Goal: Complete application form

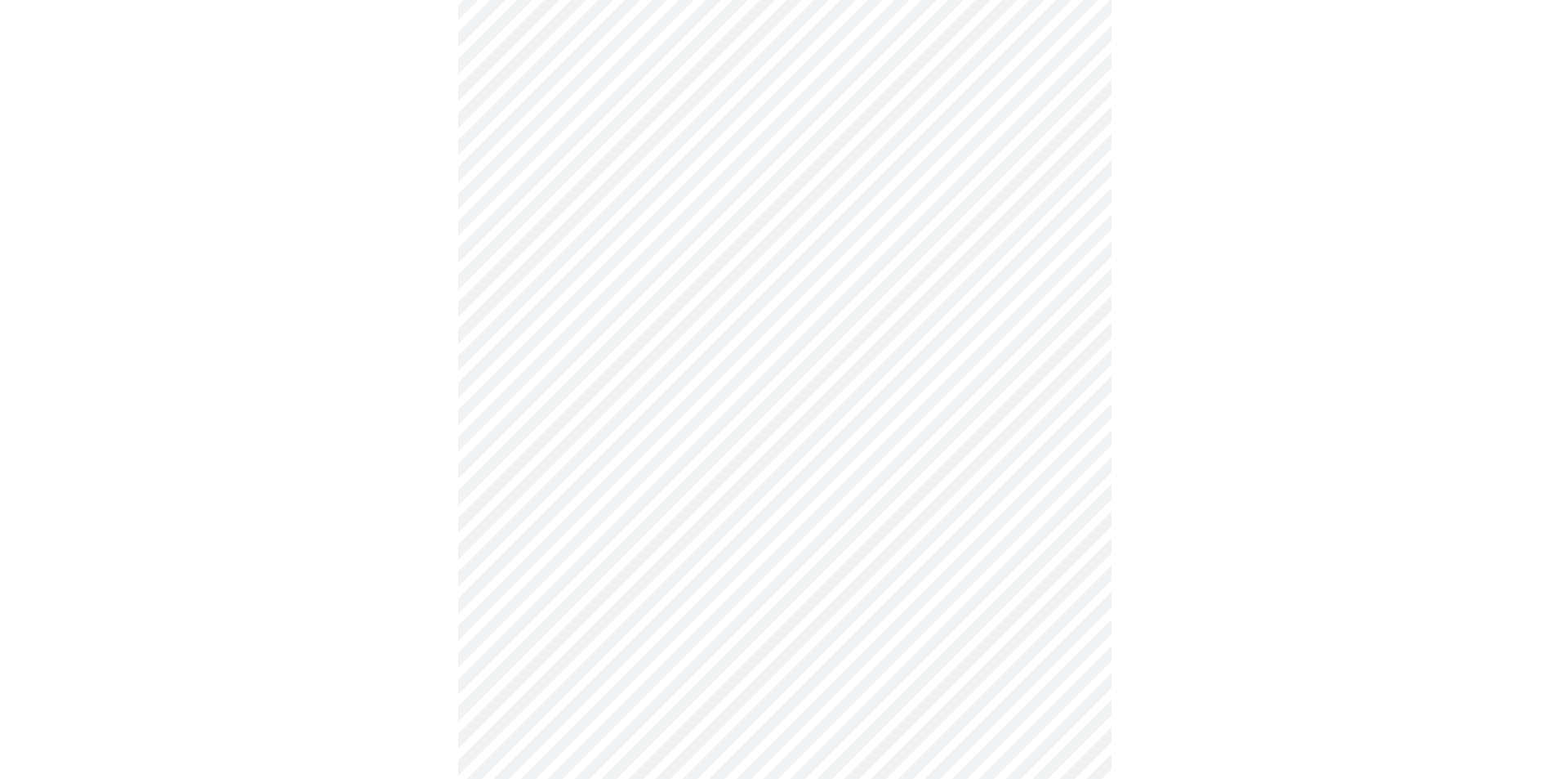
scroll to position [814, 0]
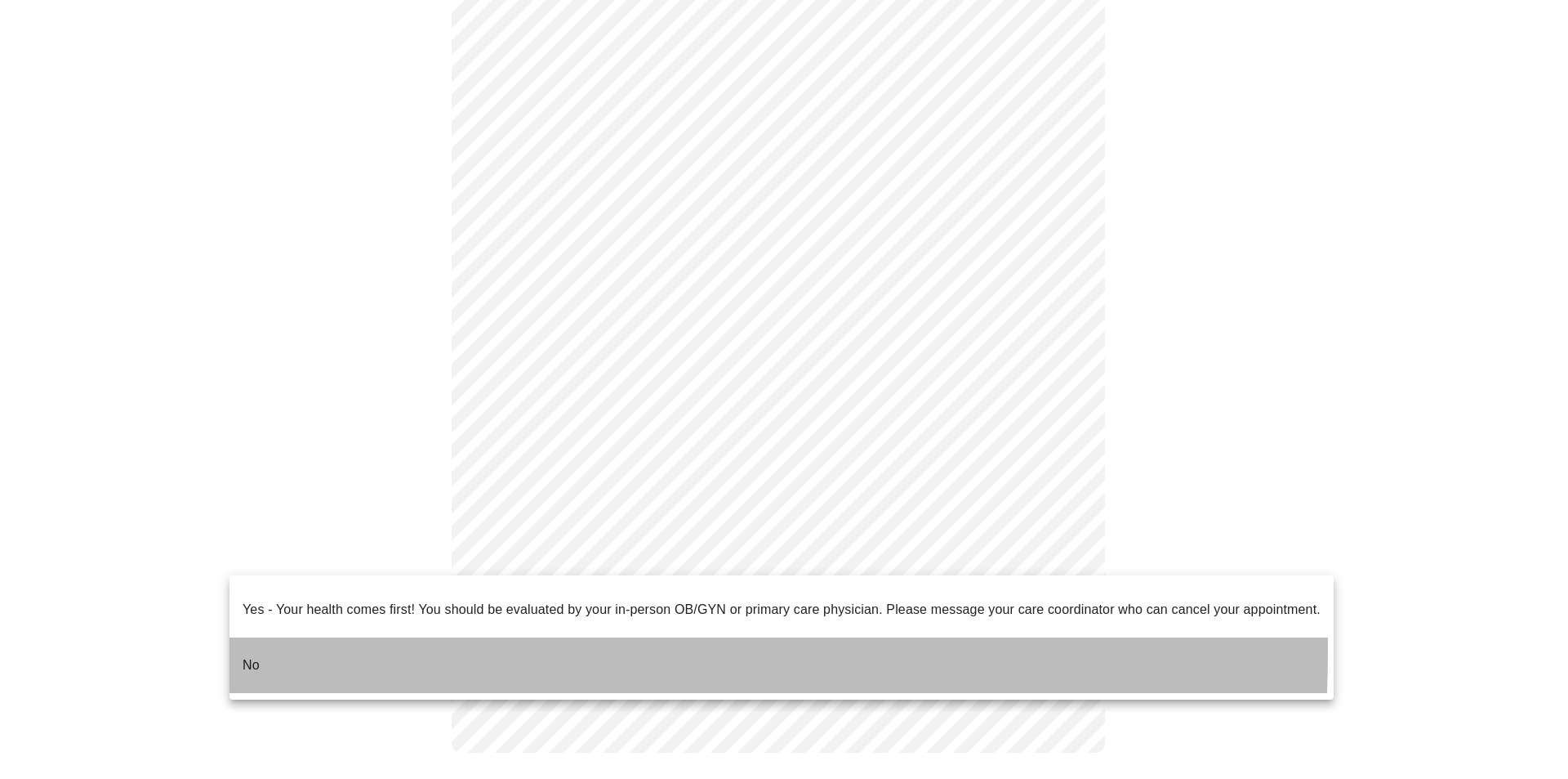
click at [243, 655] on p "No" at bounding box center [251, 665] width 17 height 20
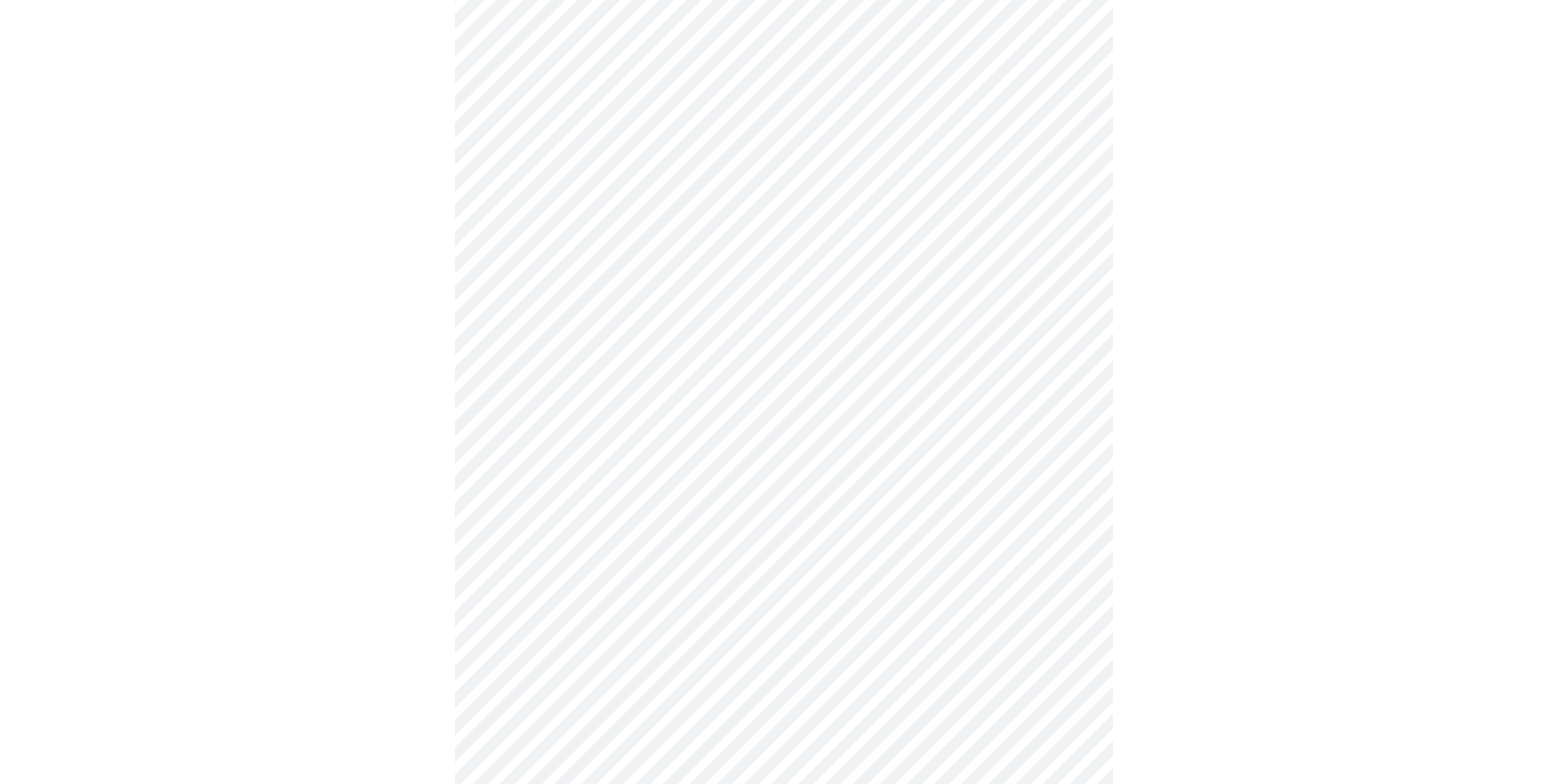
scroll to position [164, 0]
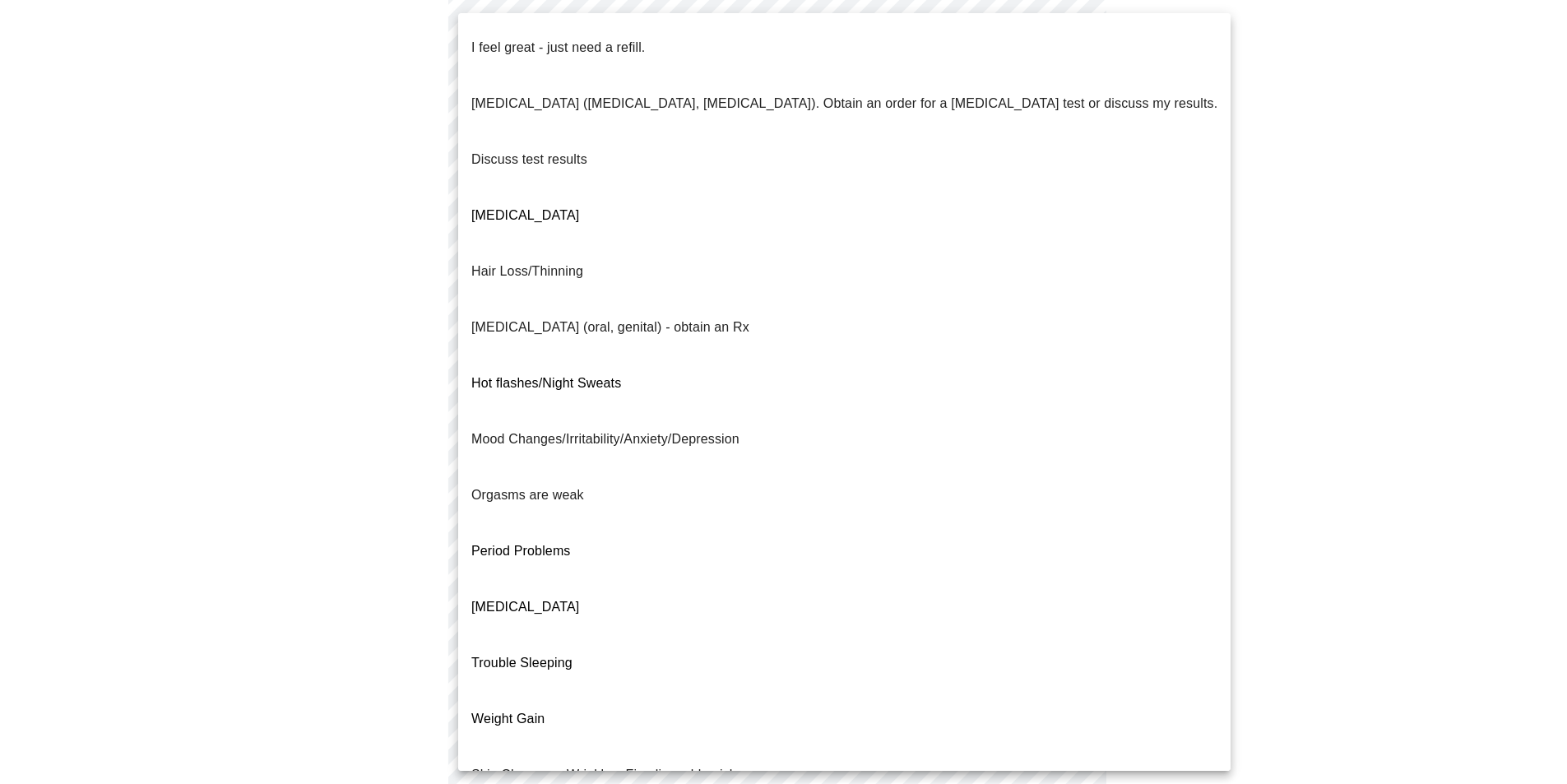
click at [562, 168] on body "MyMenopauseRx Appointments Messaging Labs 1 Uploads Medications Community Refer…" at bounding box center [784, 412] width 1554 height 1141
click at [551, 42] on p "I feel great - just need a refill." at bounding box center [557, 48] width 173 height 20
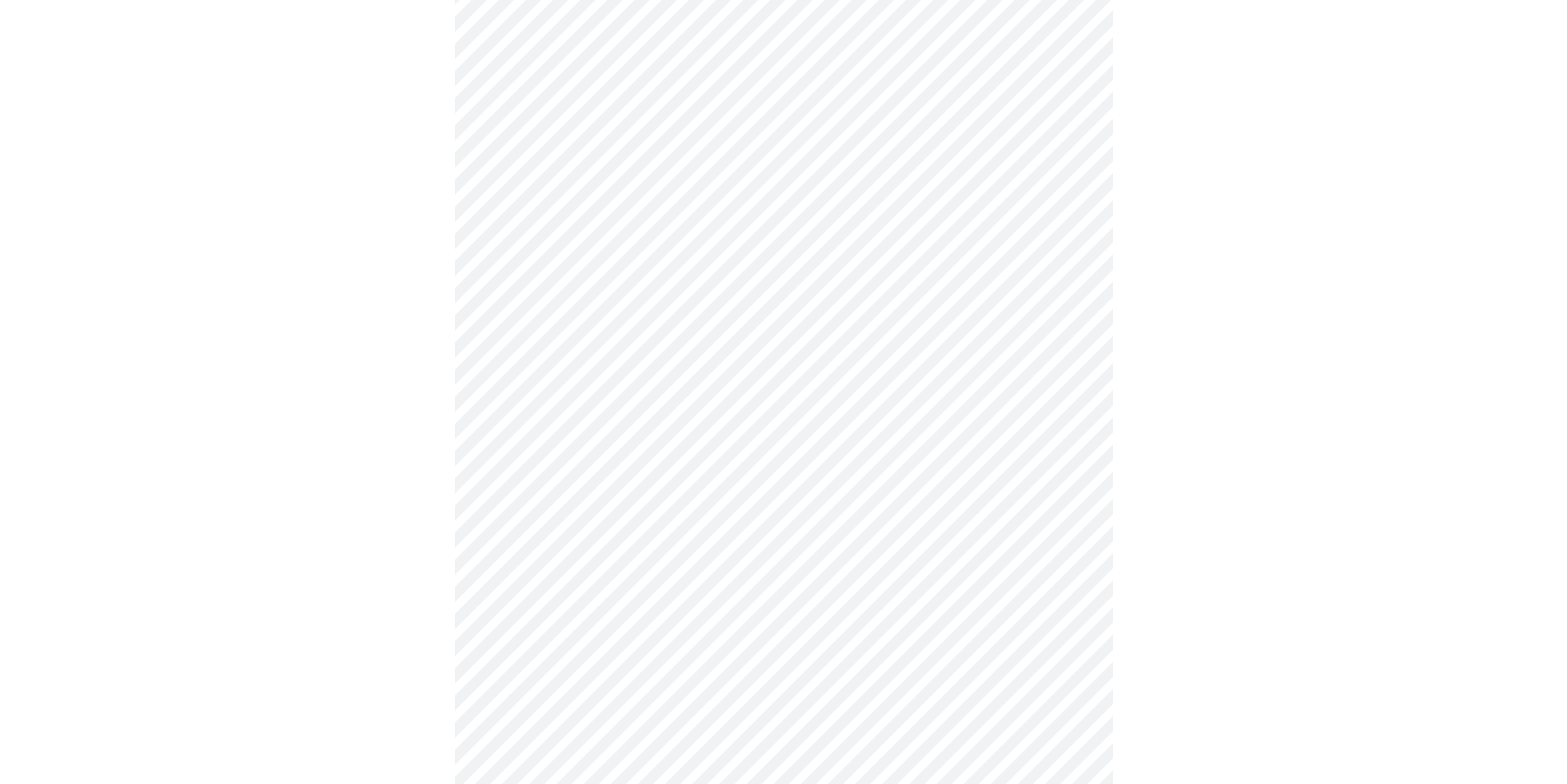
click at [541, 316] on body "MyMenopauseRx Appointments Messaging Labs 1 Uploads Medications Community Refer…" at bounding box center [784, 407] width 1554 height 1132
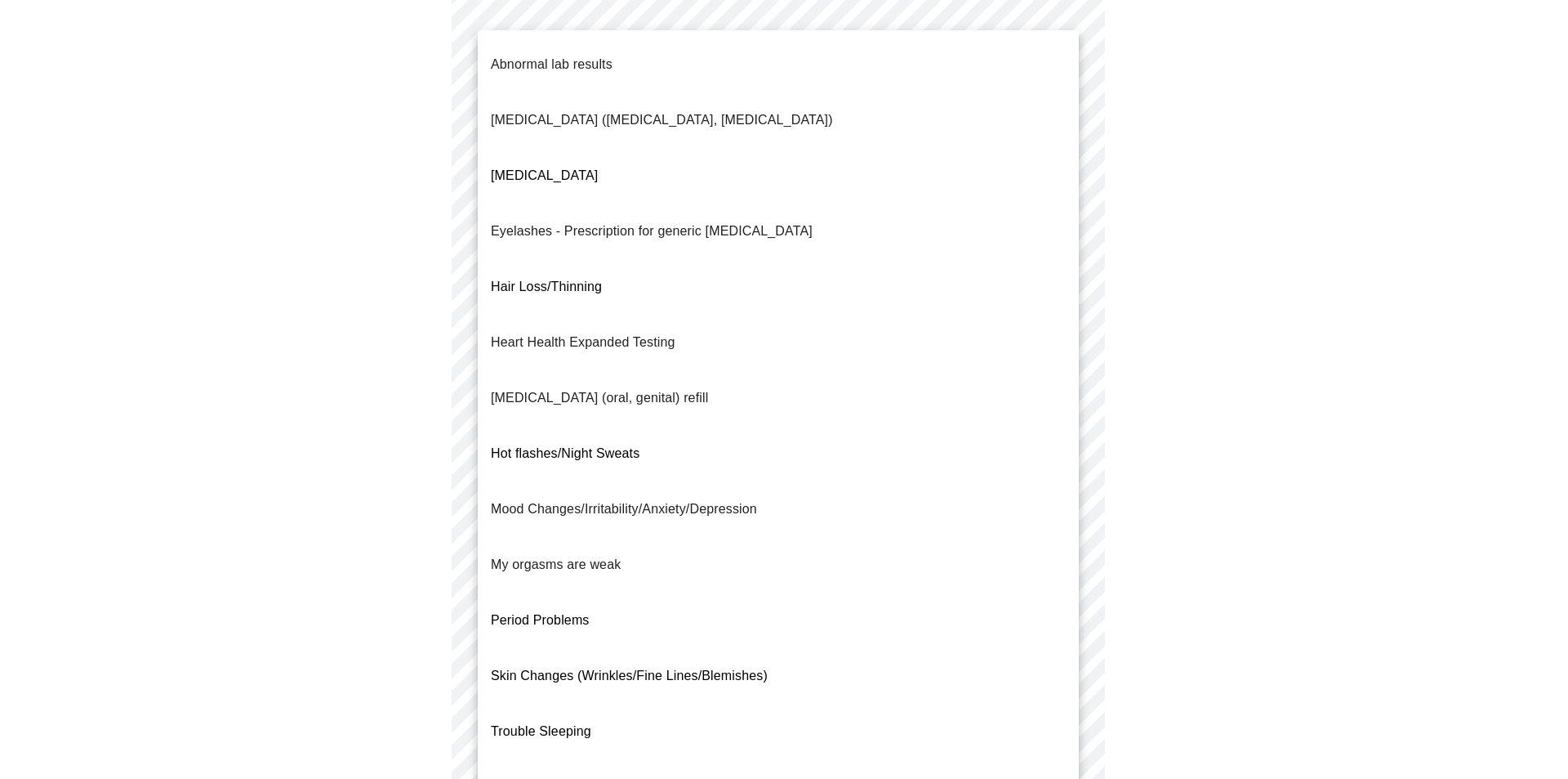
click at [1214, 217] on div at bounding box center [784, 390] width 1568 height 779
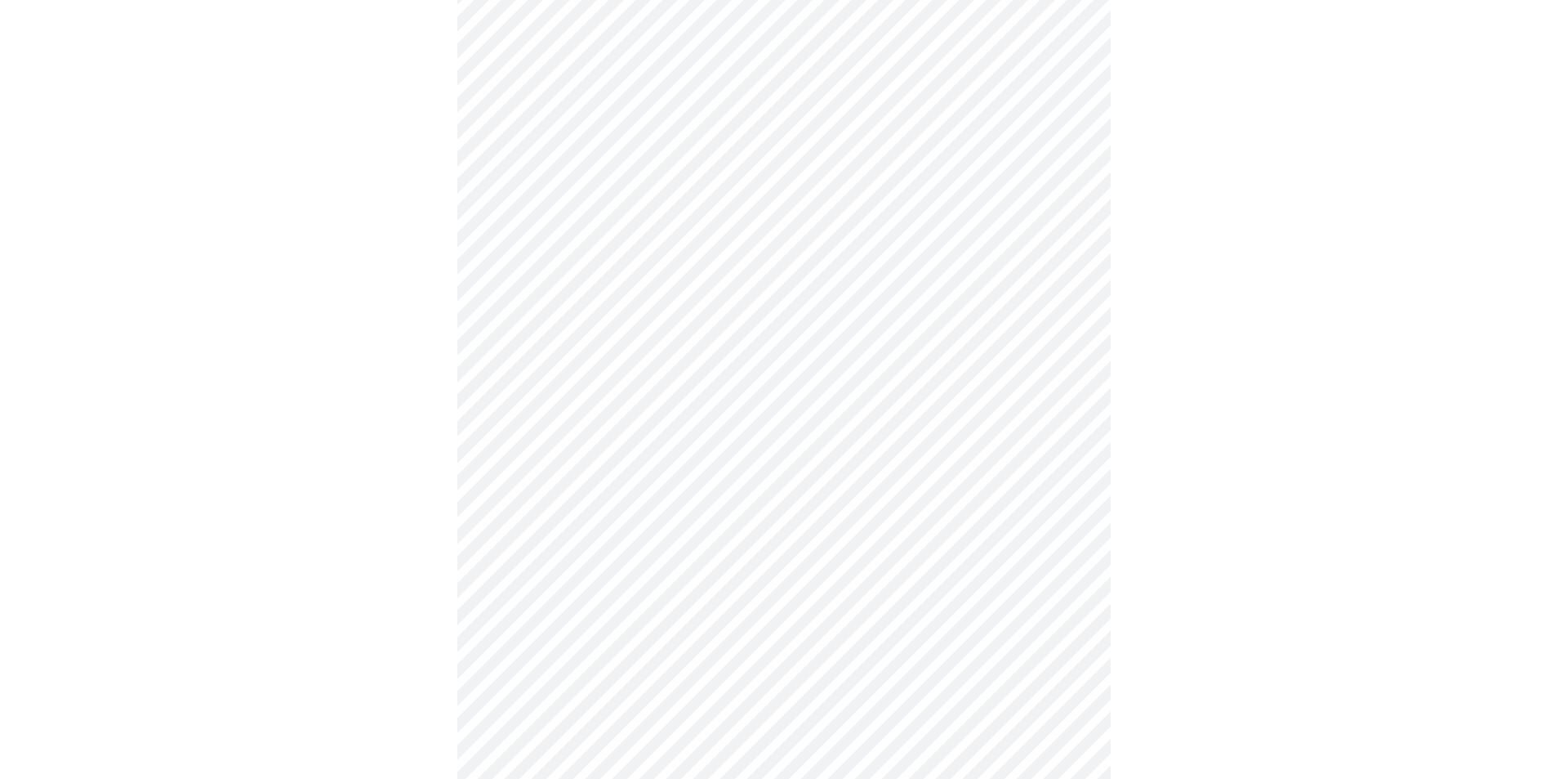
click at [569, 317] on body "MyMenopauseRx Appointments Messaging Labs 1 Uploads Medications Community Refer…" at bounding box center [783, 405] width 1554 height 1124
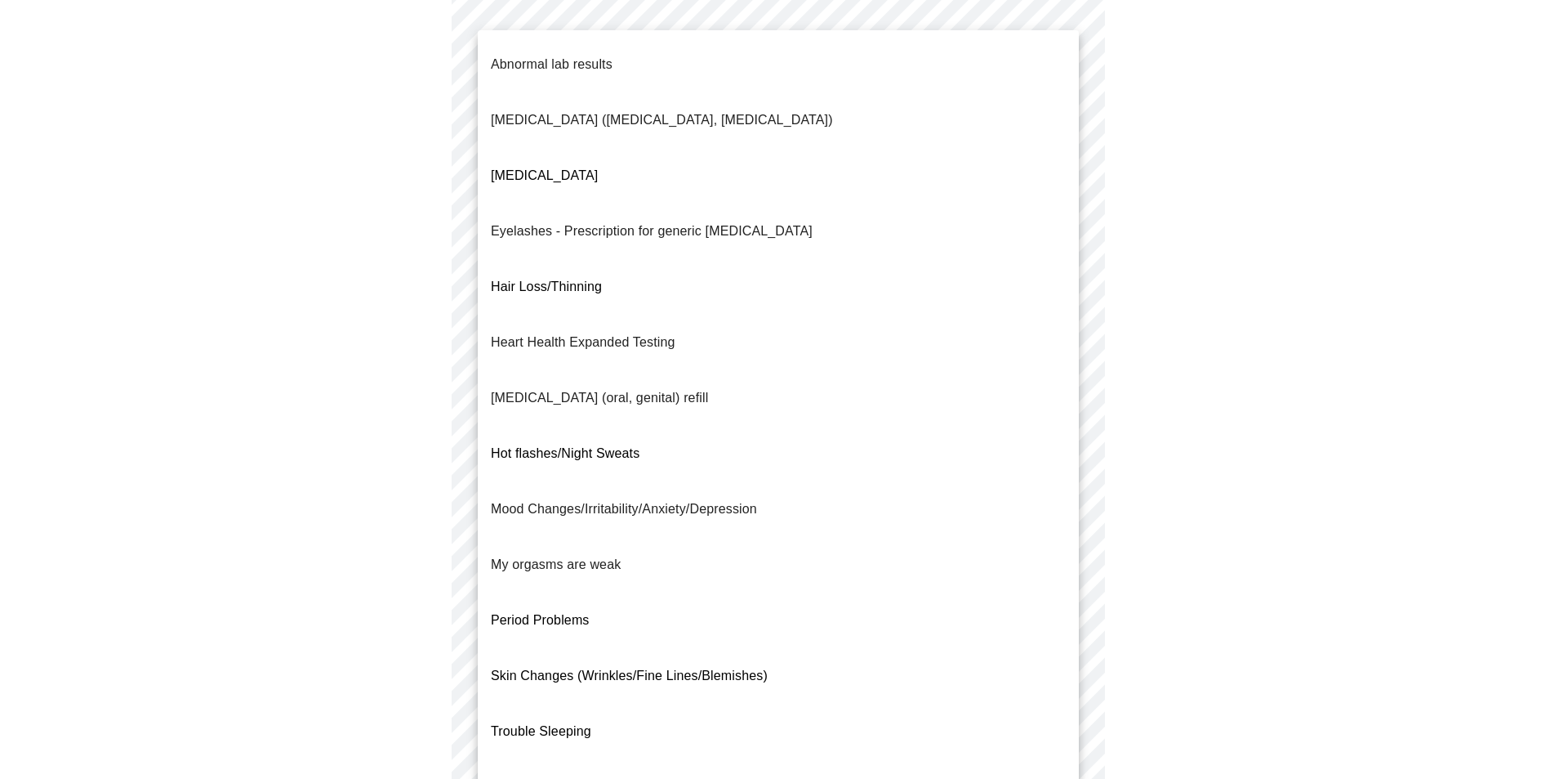
click at [524, 280] on span "Hair Loss/Thinning" at bounding box center [546, 286] width 111 height 14
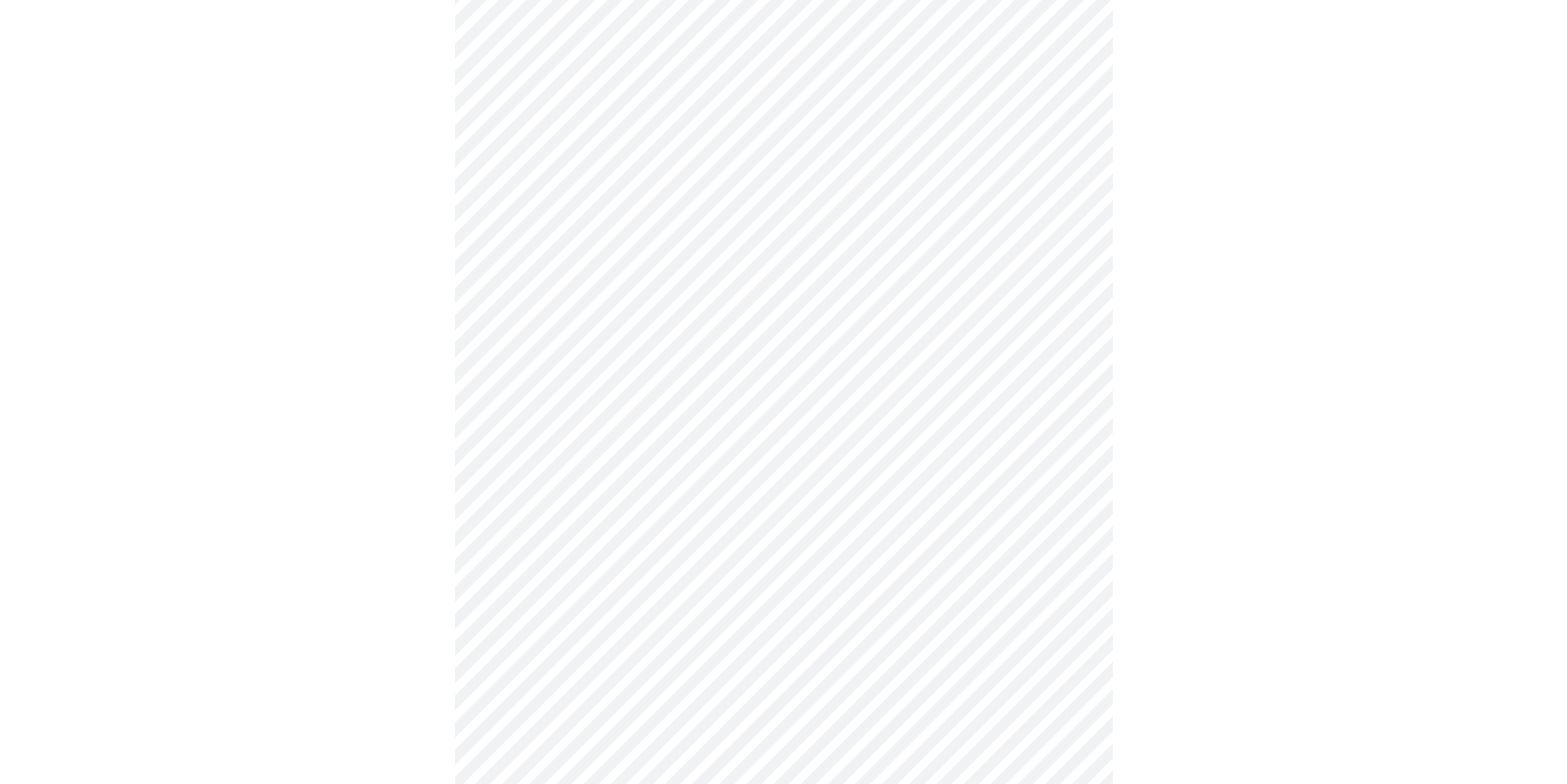
click at [553, 477] on body "MyMenopauseRx Appointments Messaging Labs 1 Uploads Medications Community Refer…" at bounding box center [784, 403] width 1554 height 1122
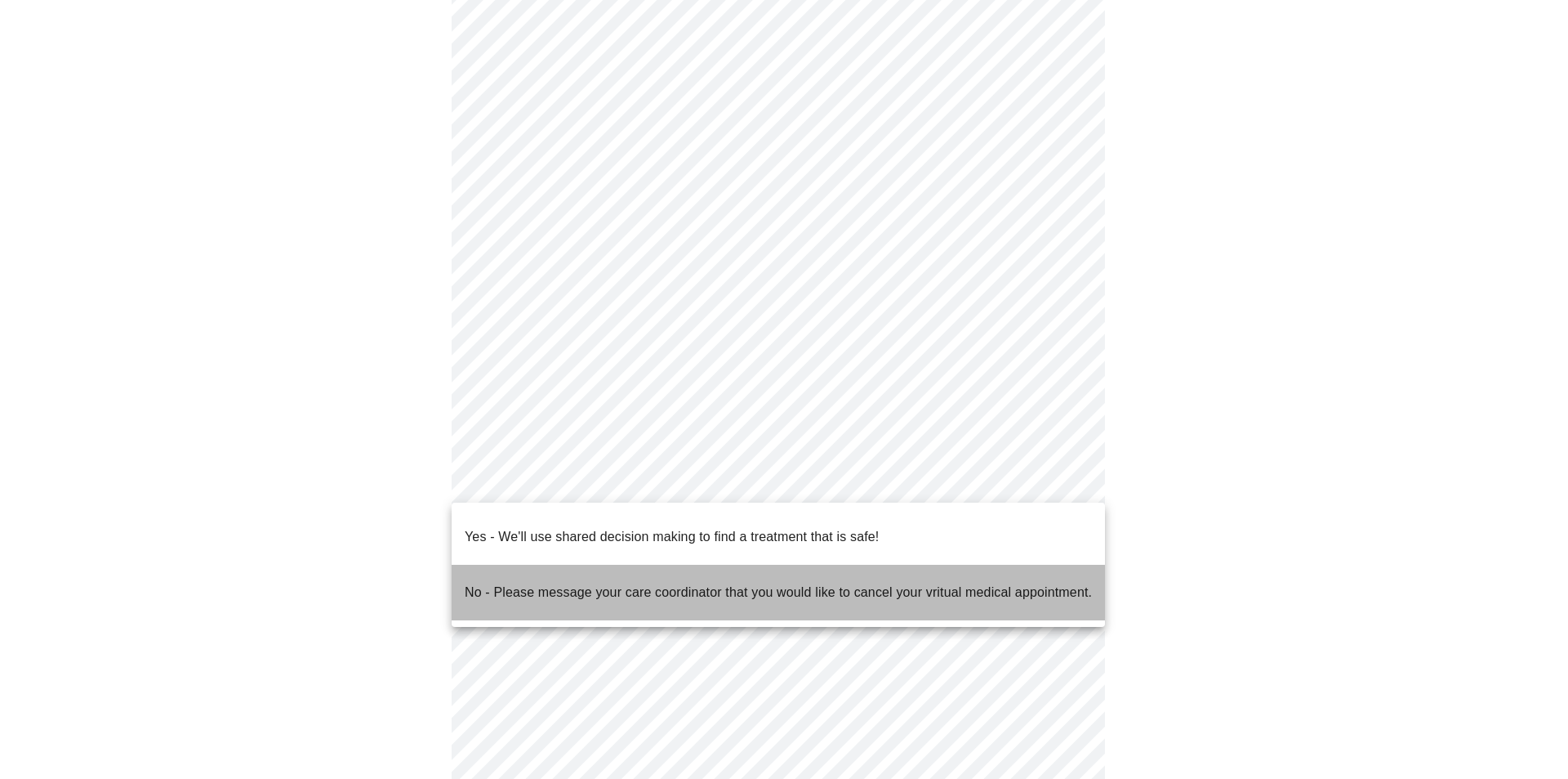
drag, startPoint x: 558, startPoint y: 576, endPoint x: 549, endPoint y: 581, distance: 10.3
click at [558, 576] on span "No - Please message your care coordinator that you would like to cancel your vr…" at bounding box center [779, 592] width 627 height 46
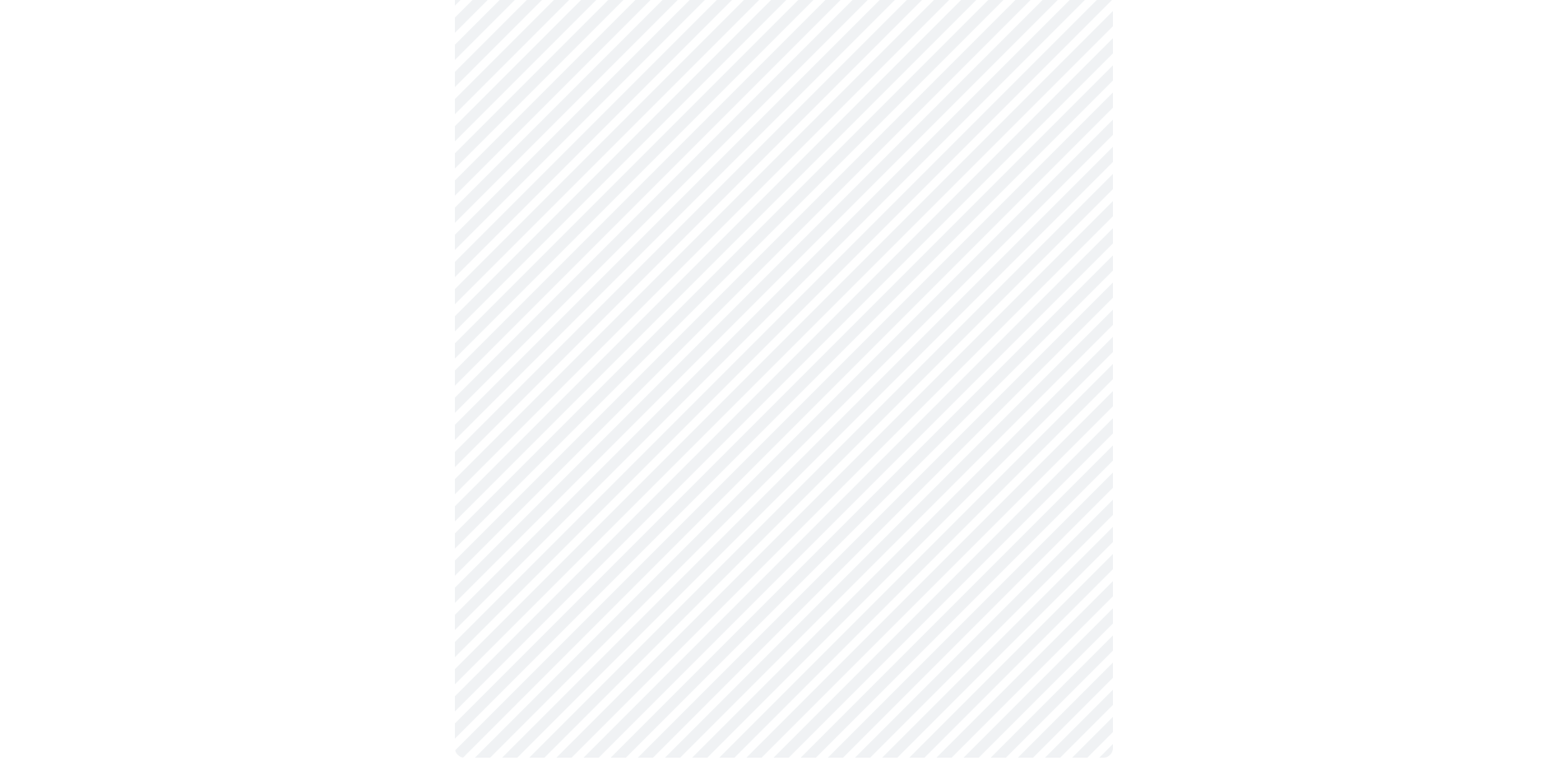
scroll to position [1403, 0]
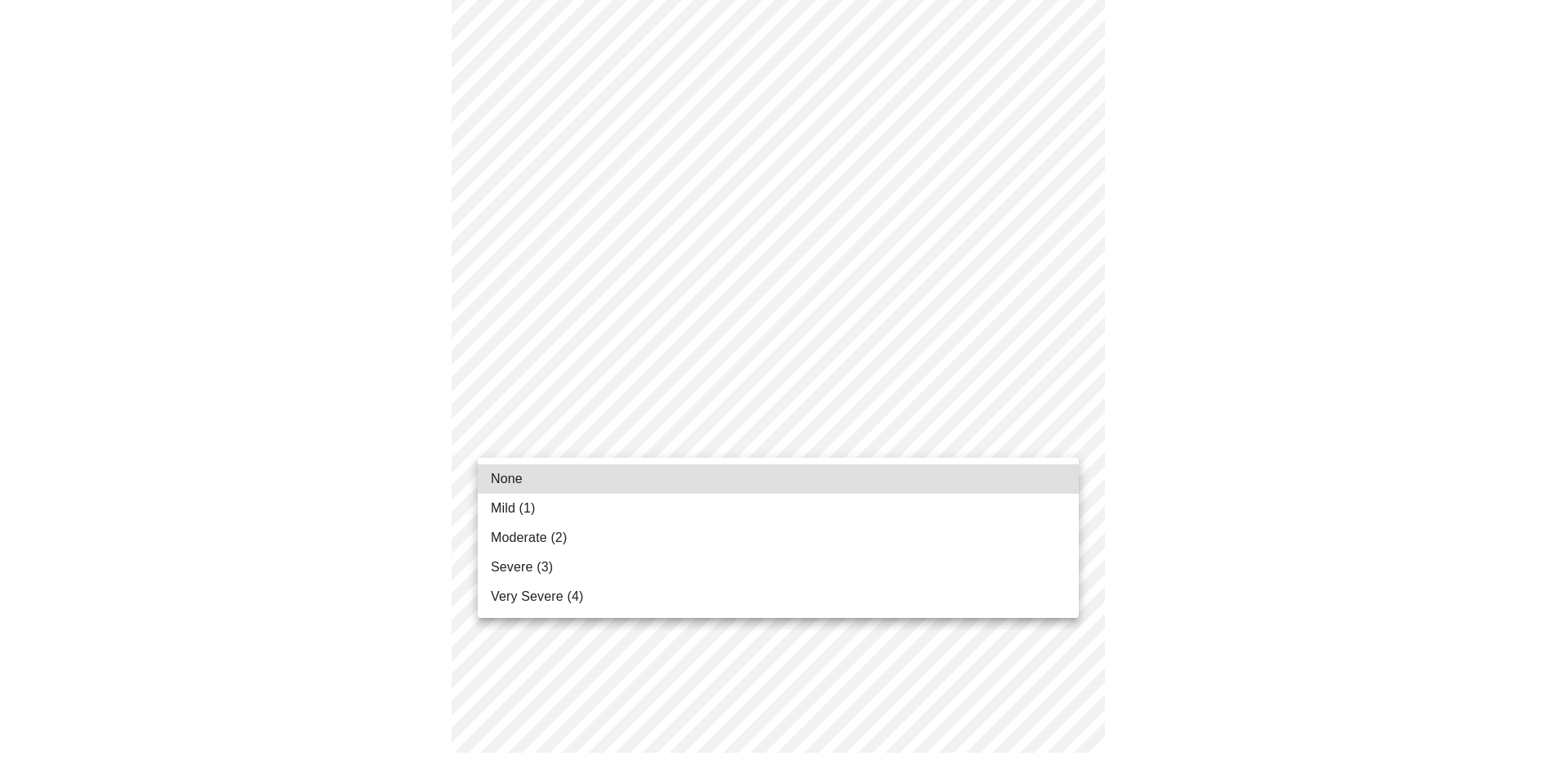
click at [653, 442] on div at bounding box center [784, 390] width 1568 height 779
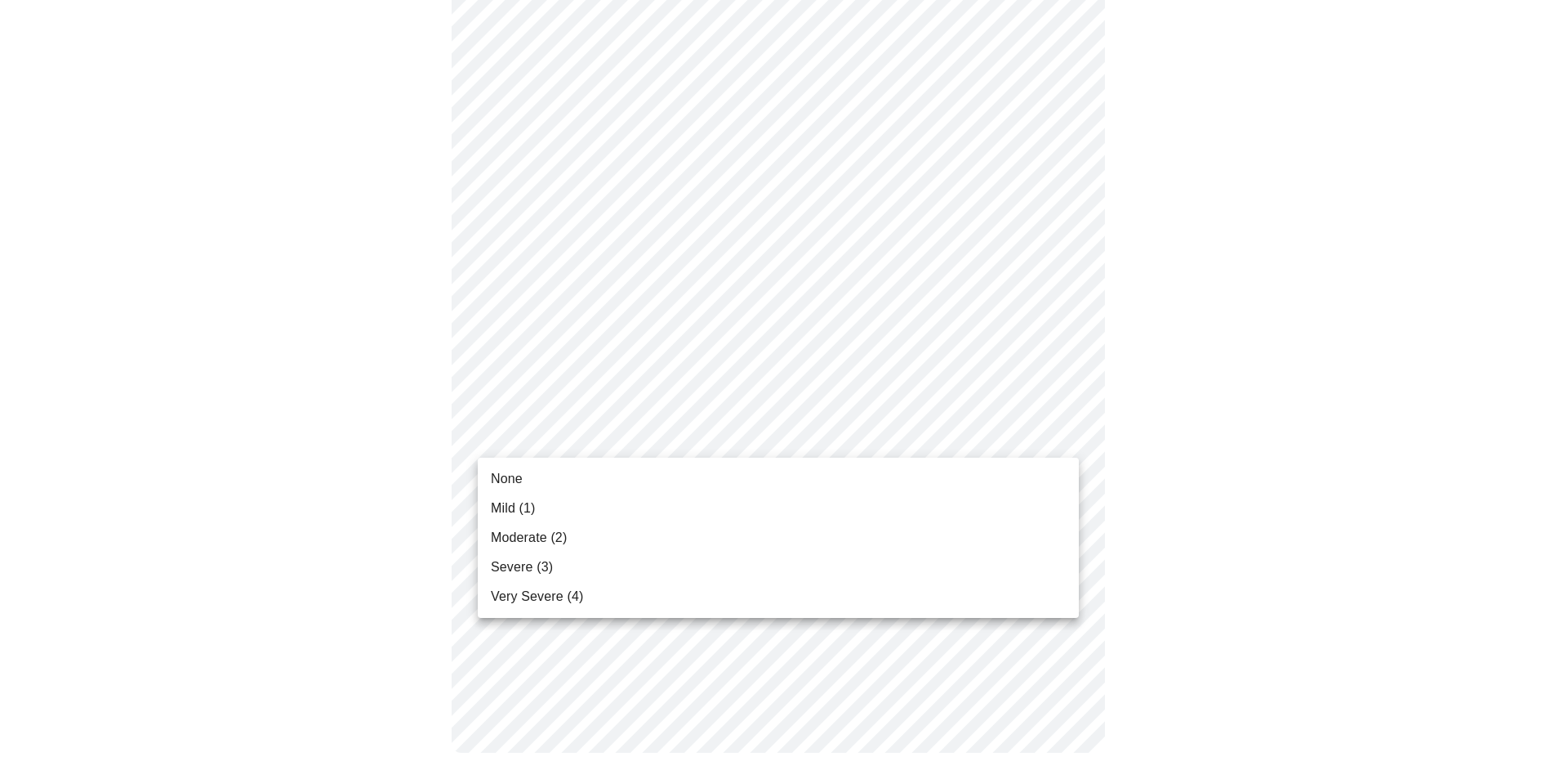
click at [1349, 411] on div at bounding box center [784, 390] width 1568 height 779
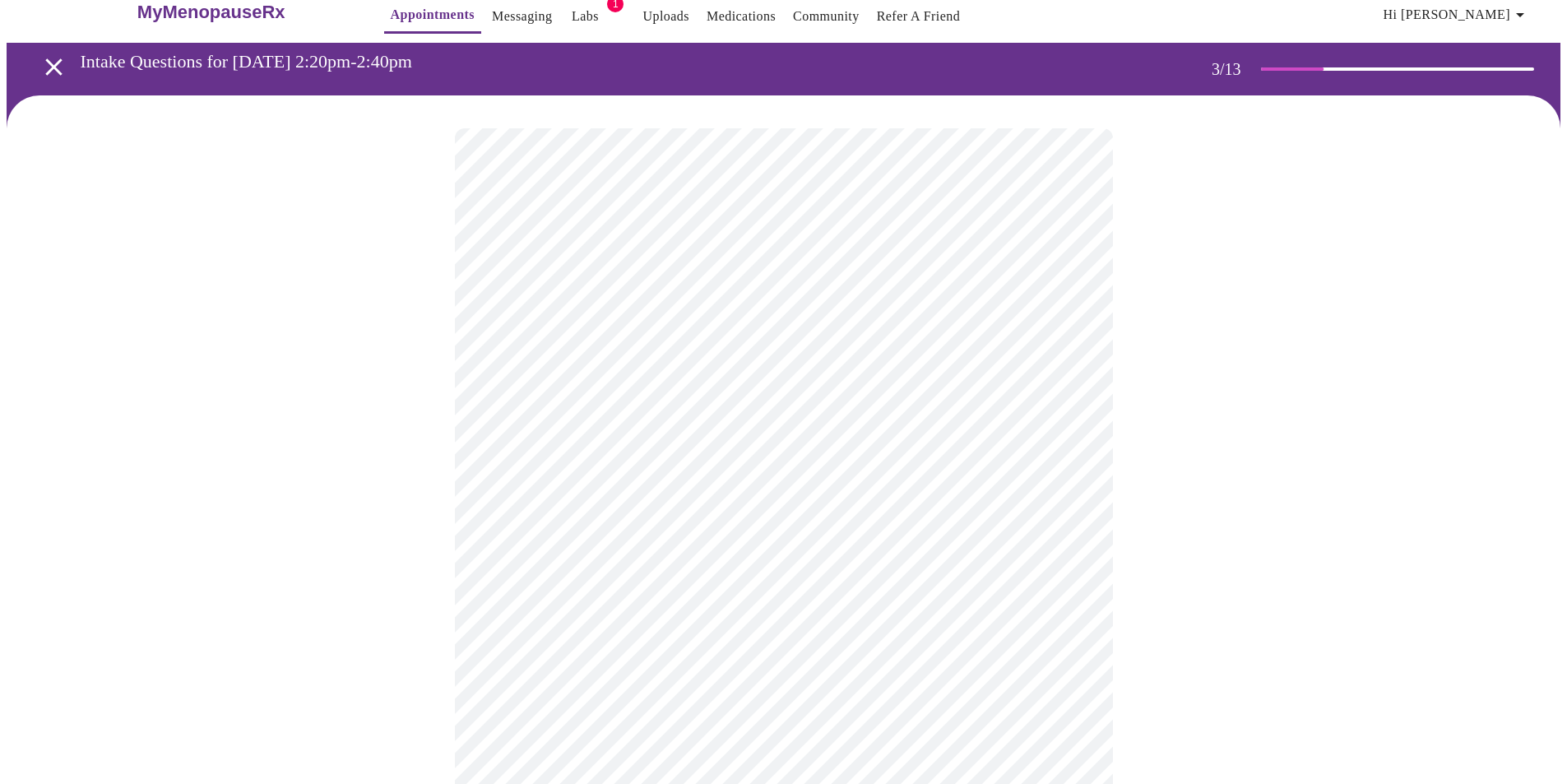
scroll to position [0, 0]
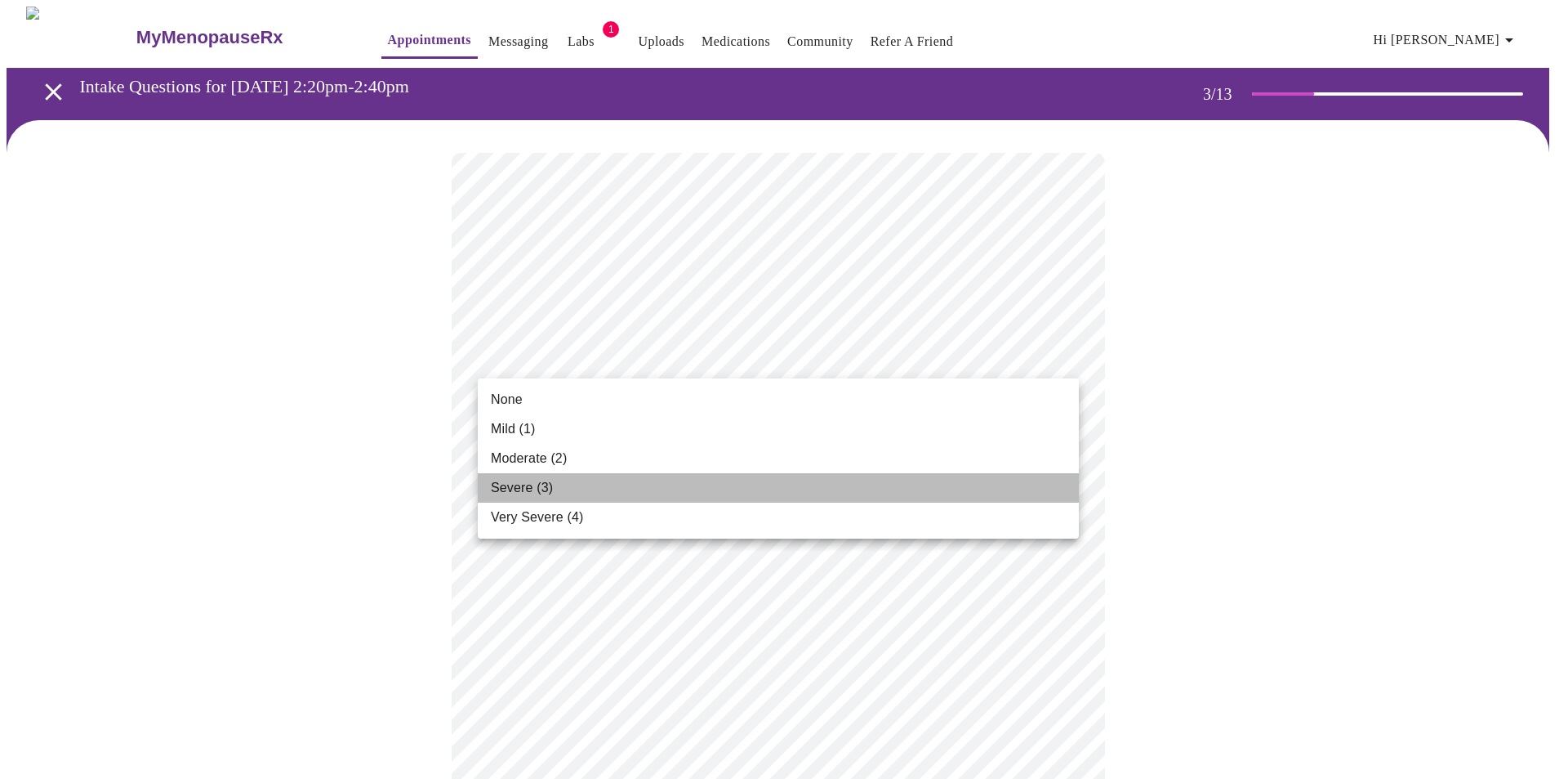
click at [491, 483] on span "Severe (3)" at bounding box center [522, 488] width 62 height 20
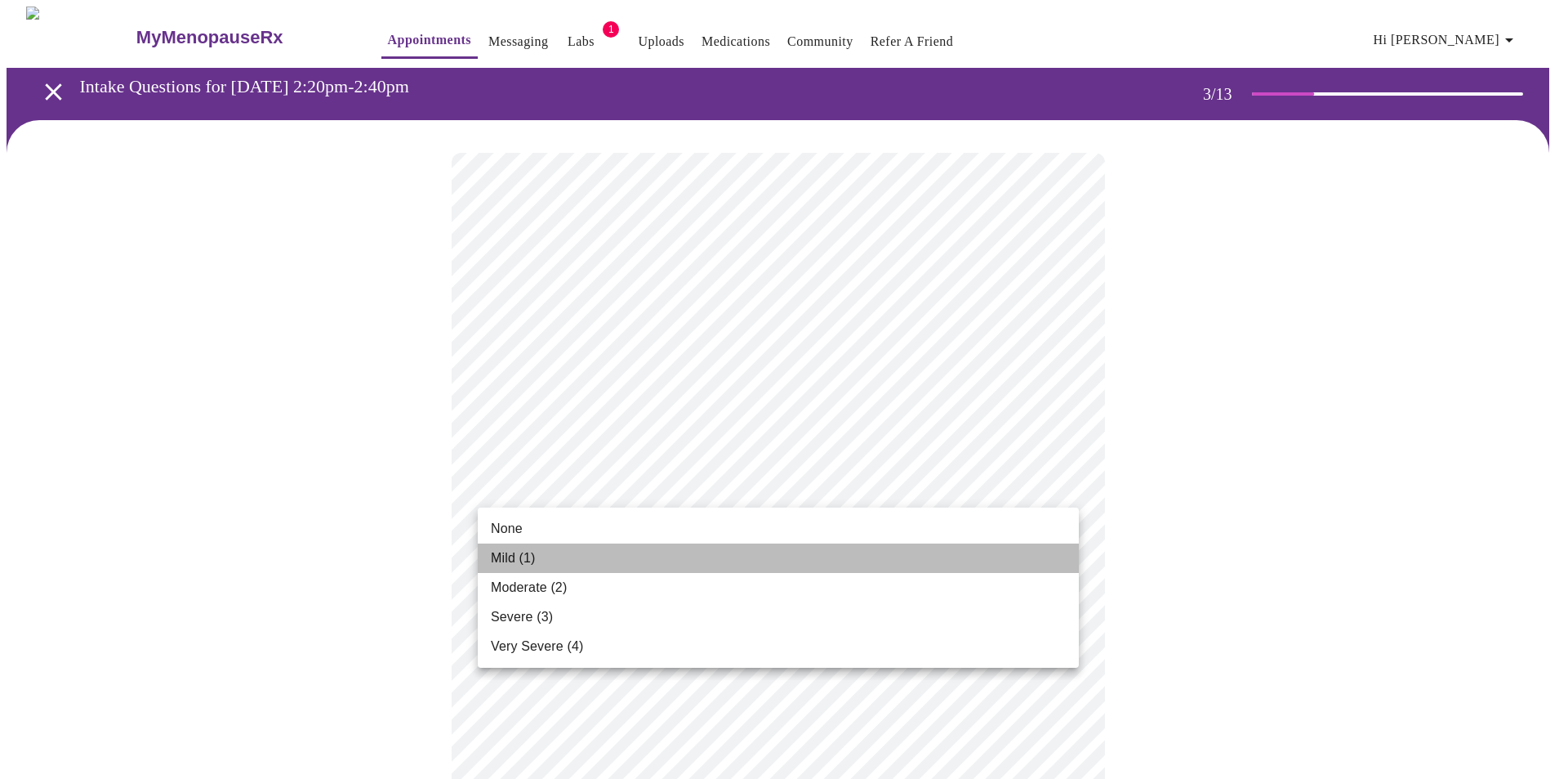
click at [509, 556] on span "Mild (1)" at bounding box center [514, 558] width 45 height 20
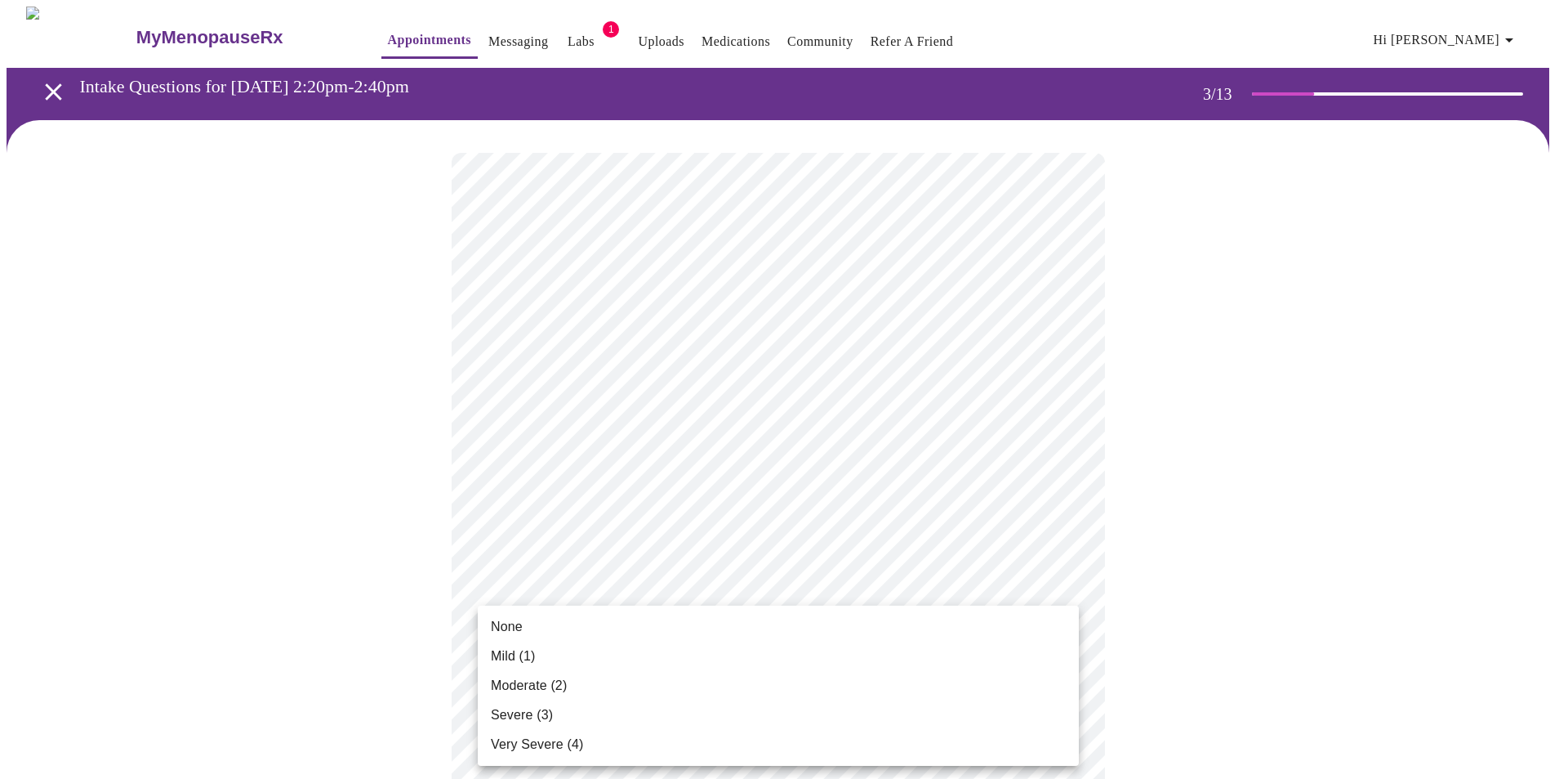
click at [531, 741] on span "Very Severe (4)" at bounding box center [537, 745] width 92 height 20
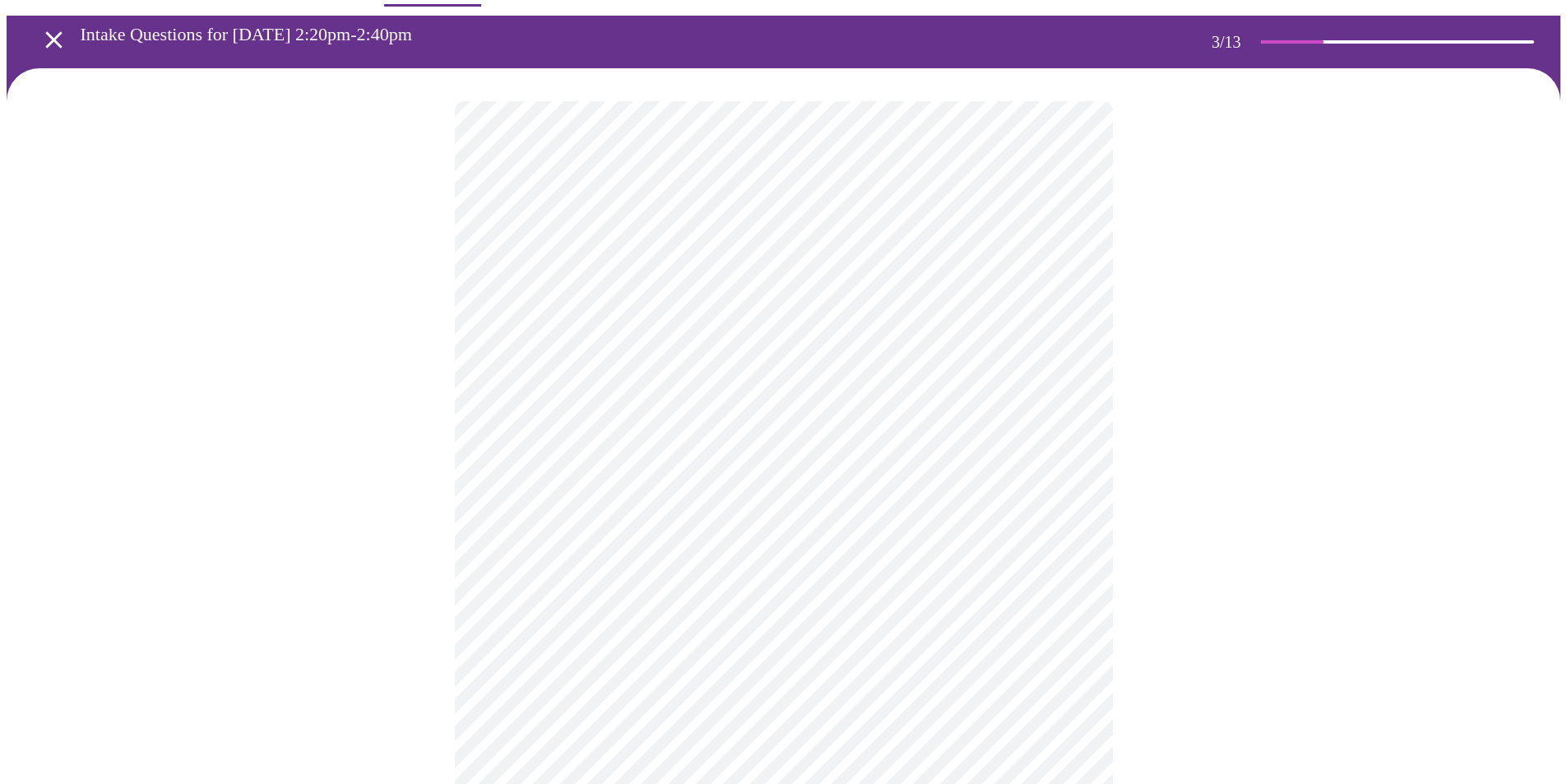
scroll to position [83, 0]
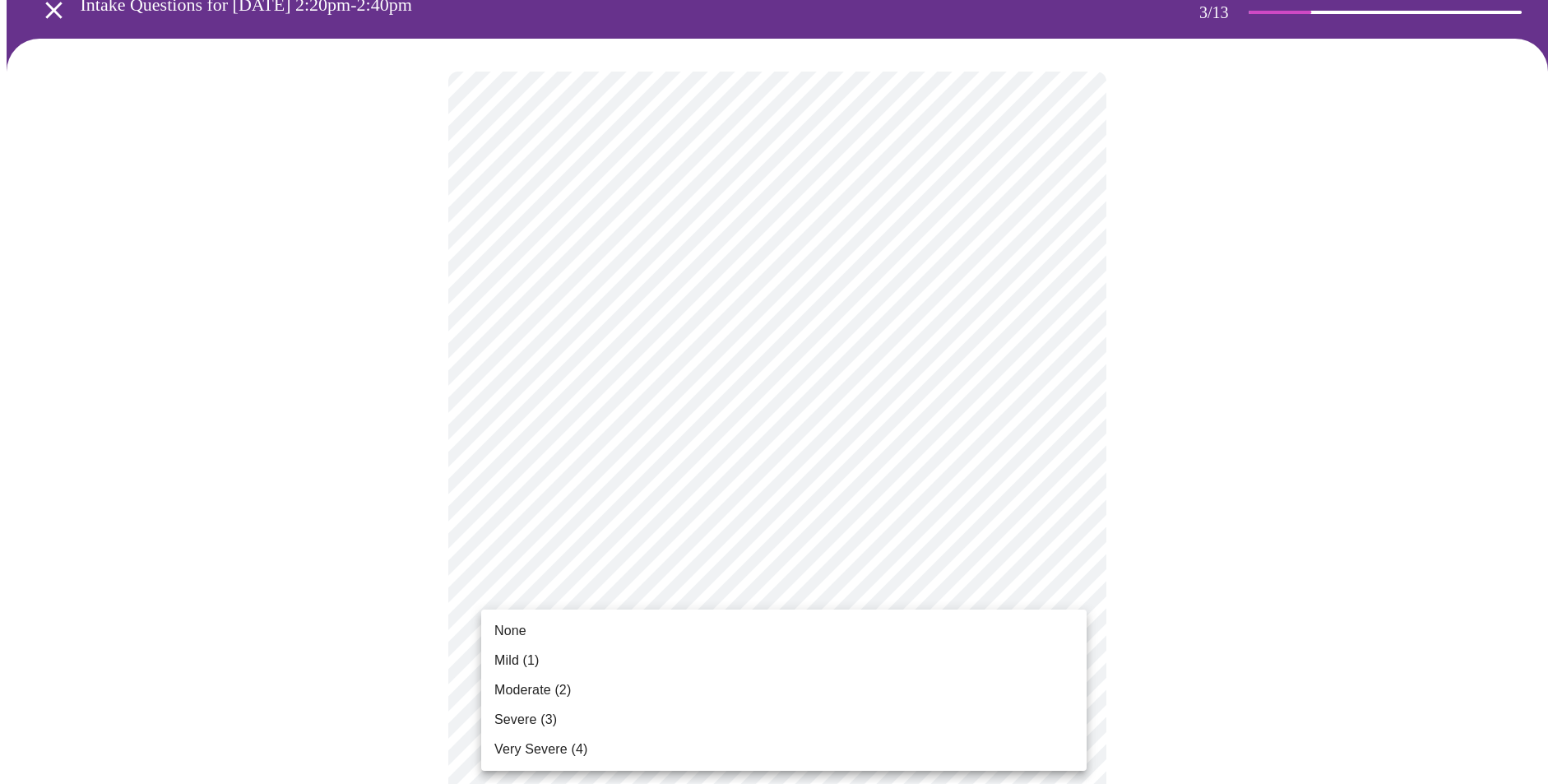
click at [609, 686] on li "Moderate (2)" at bounding box center [784, 690] width 606 height 30
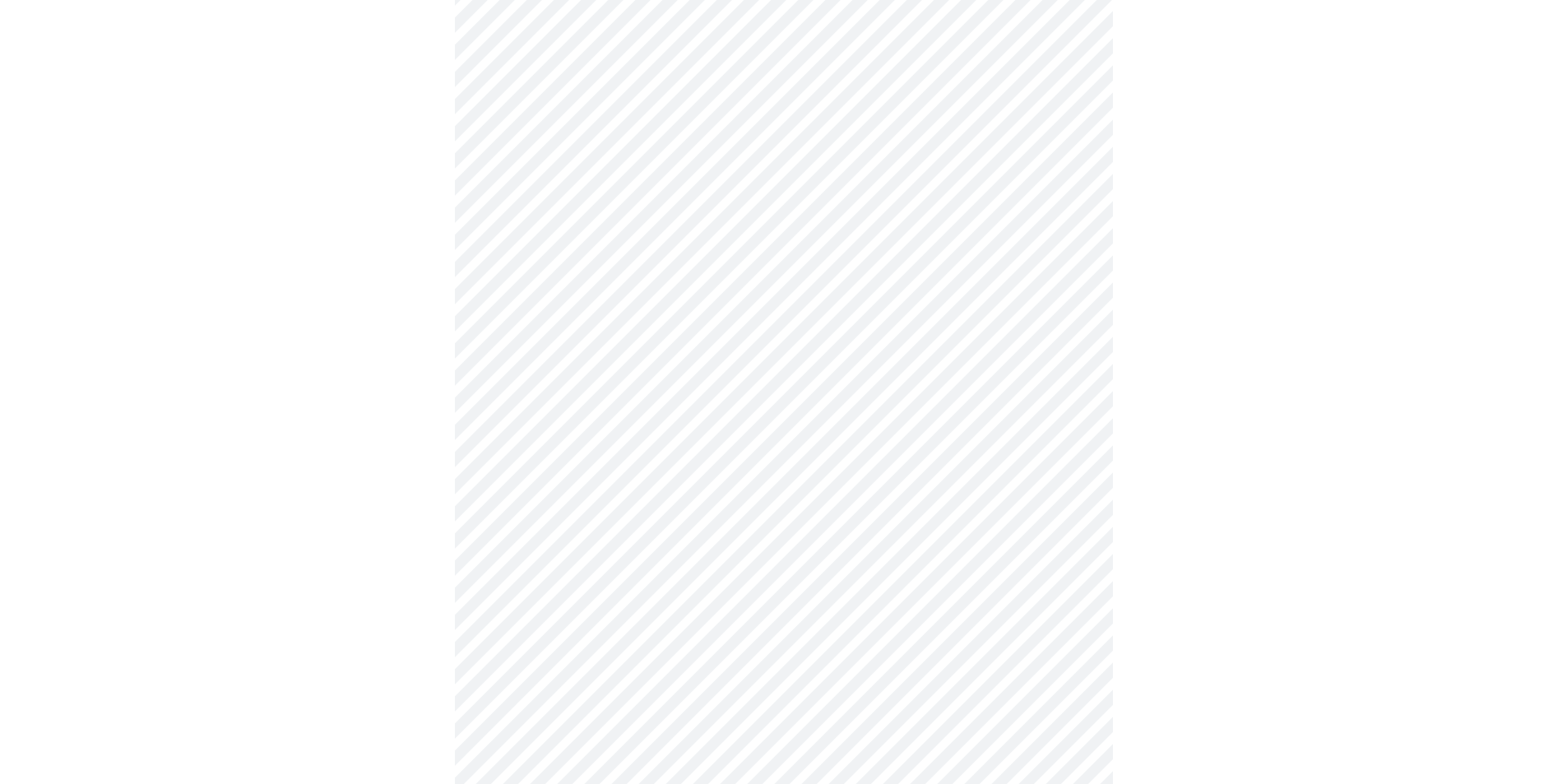
scroll to position [247, 0]
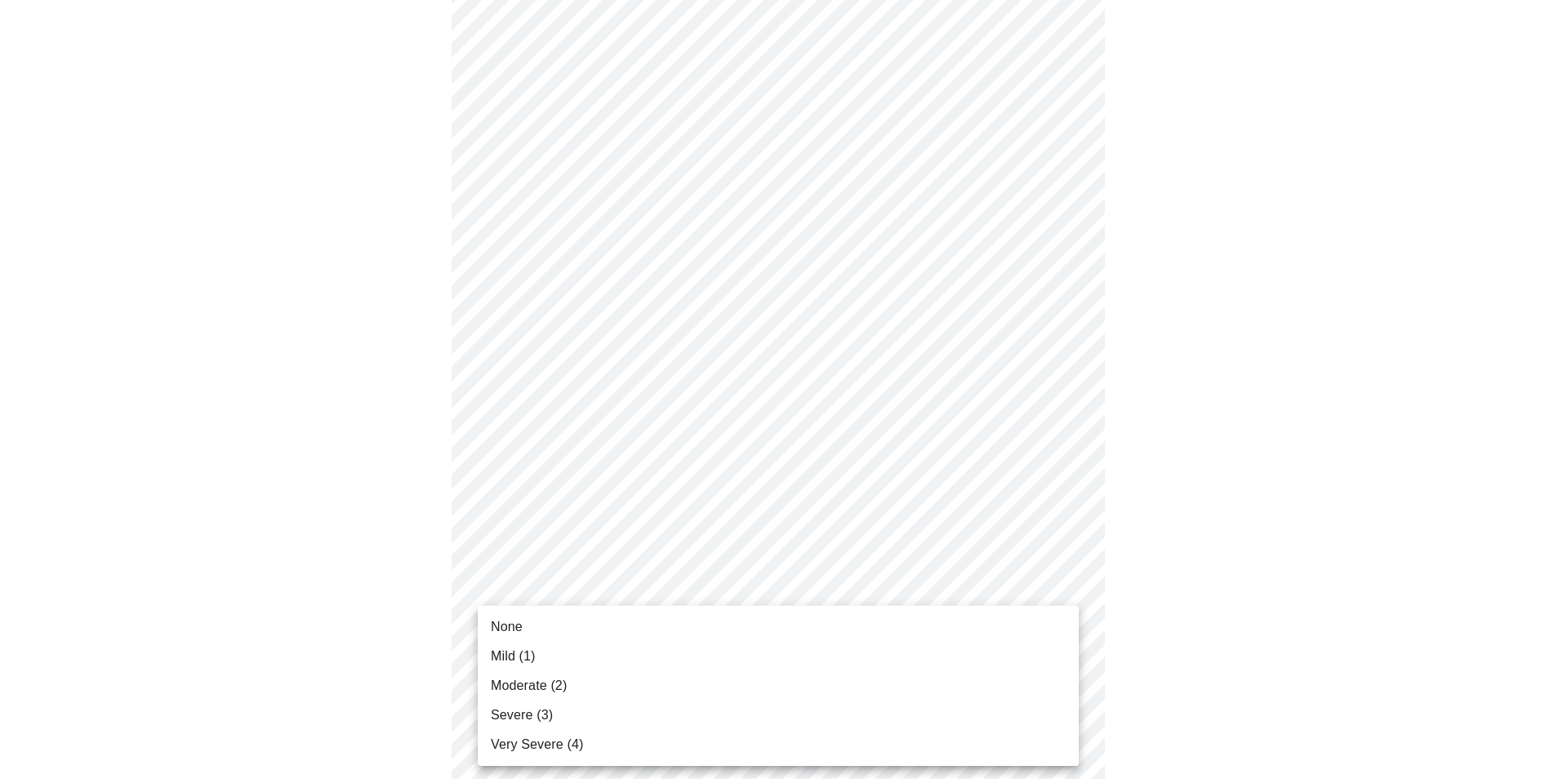
click at [539, 735] on span "Very Severe (4)" at bounding box center [537, 745] width 92 height 20
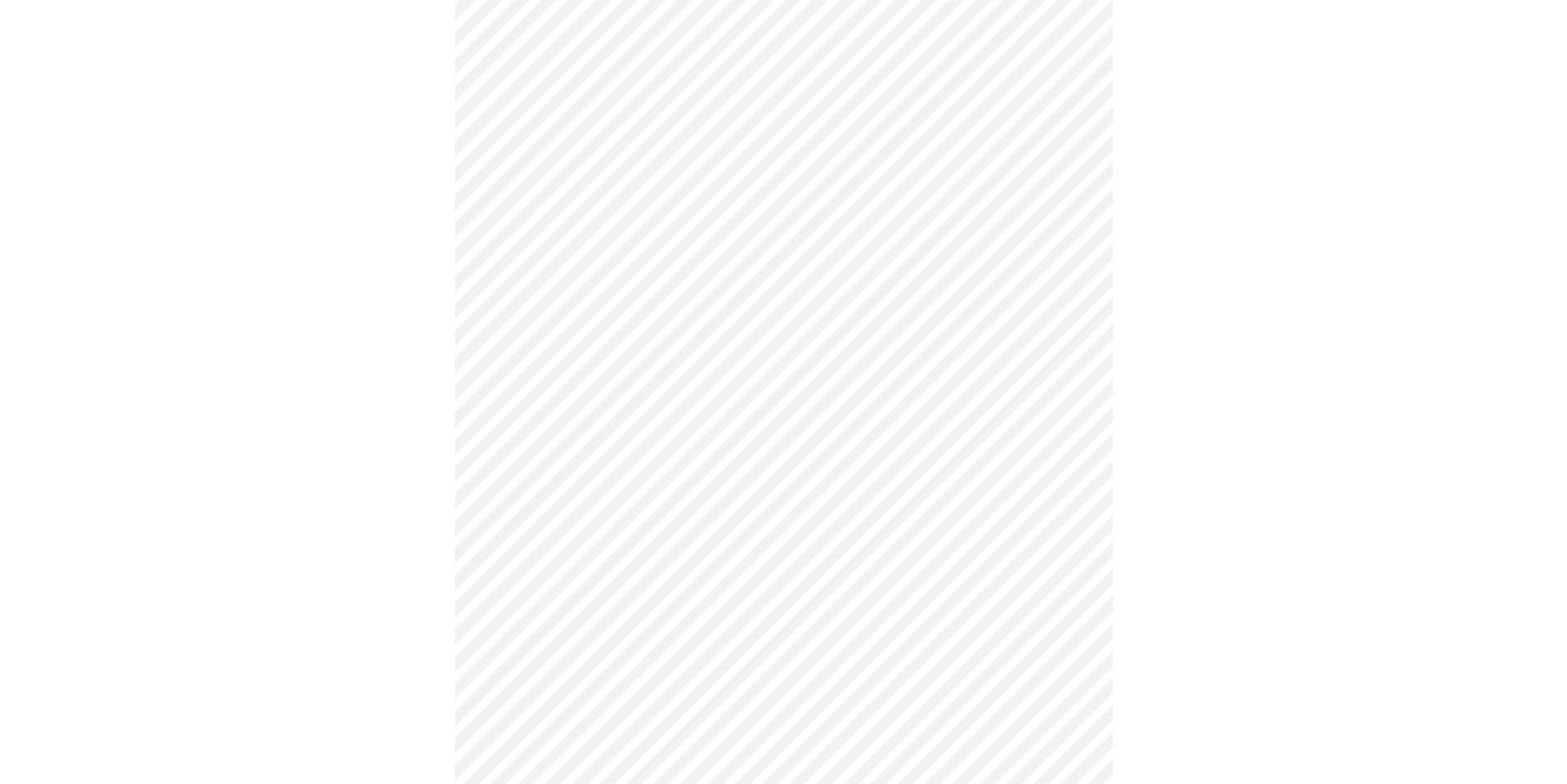
scroll to position [411, 0]
click at [635, 564] on body "MyMenopauseRx Appointments Messaging Labs 1 Uploads Medications Community Refer…" at bounding box center [789, 631] width 1566 height 2072
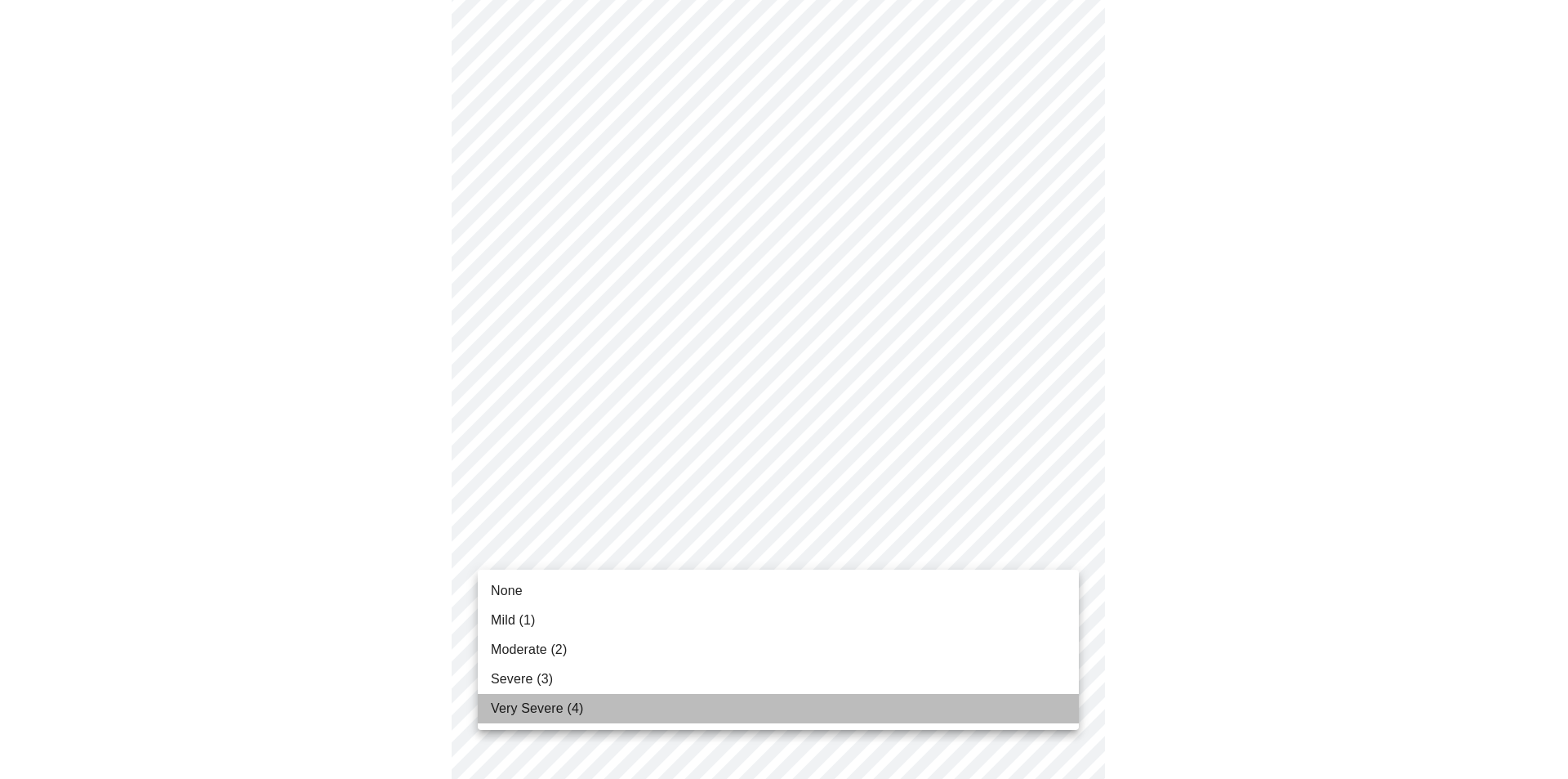
click at [607, 705] on li "Very Severe (4)" at bounding box center [778, 708] width 601 height 30
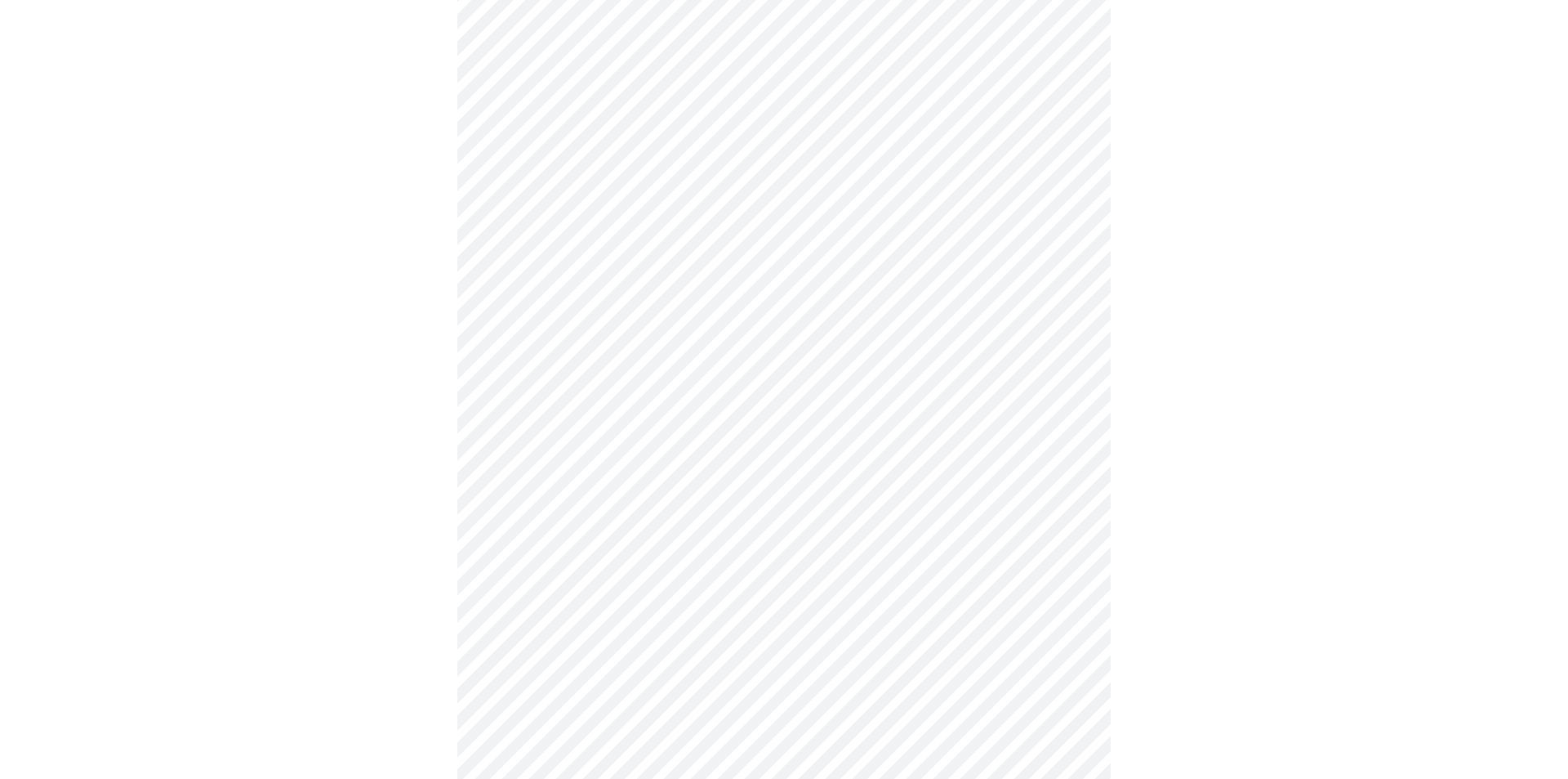
click at [637, 687] on body "MyMenopauseRx Appointments Messaging Labs 1 Uploads Medications Community Refer…" at bounding box center [783, 616] width 1554 height 2036
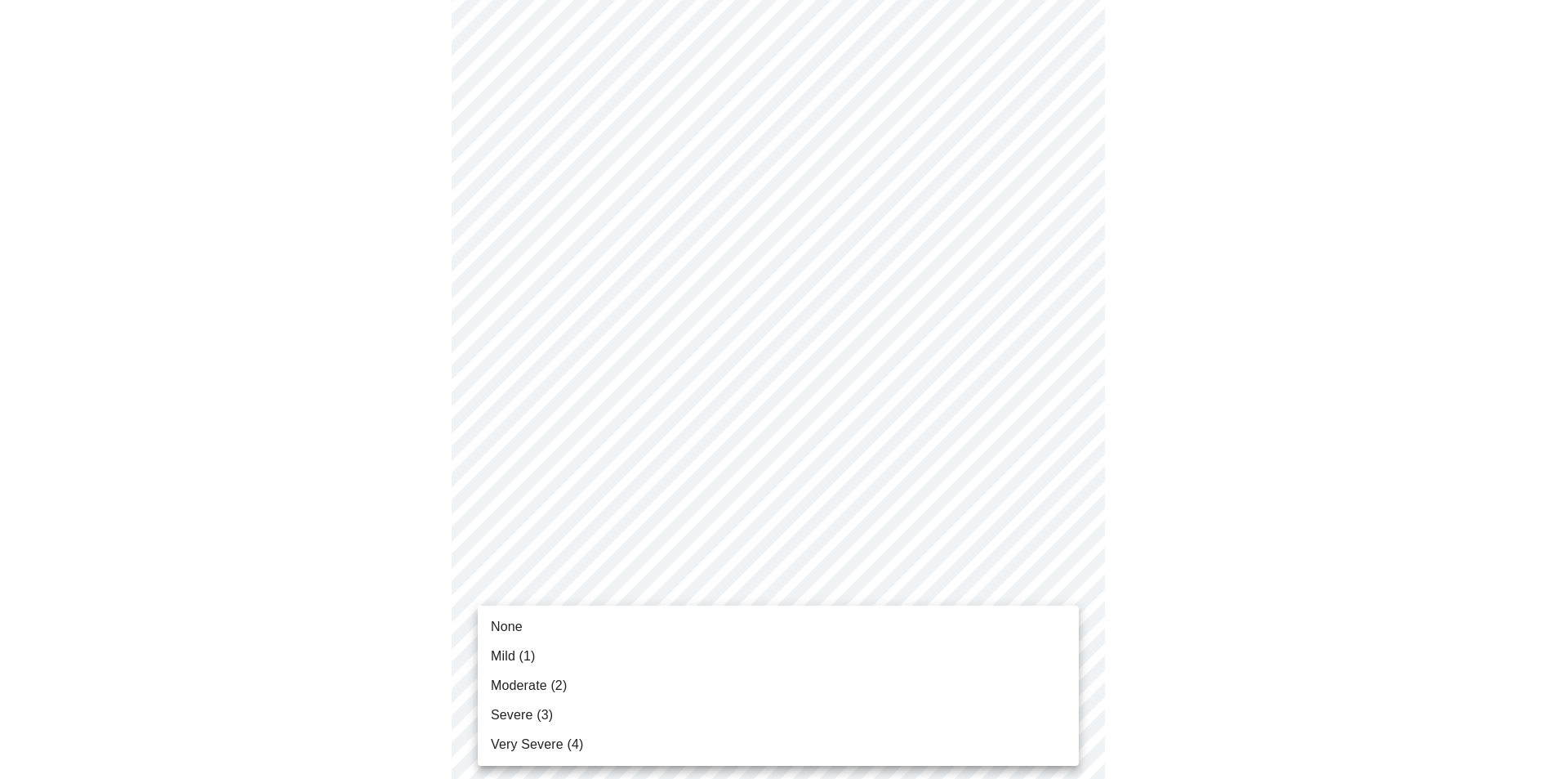
click at [598, 754] on li "Very Severe (4)" at bounding box center [778, 744] width 601 height 30
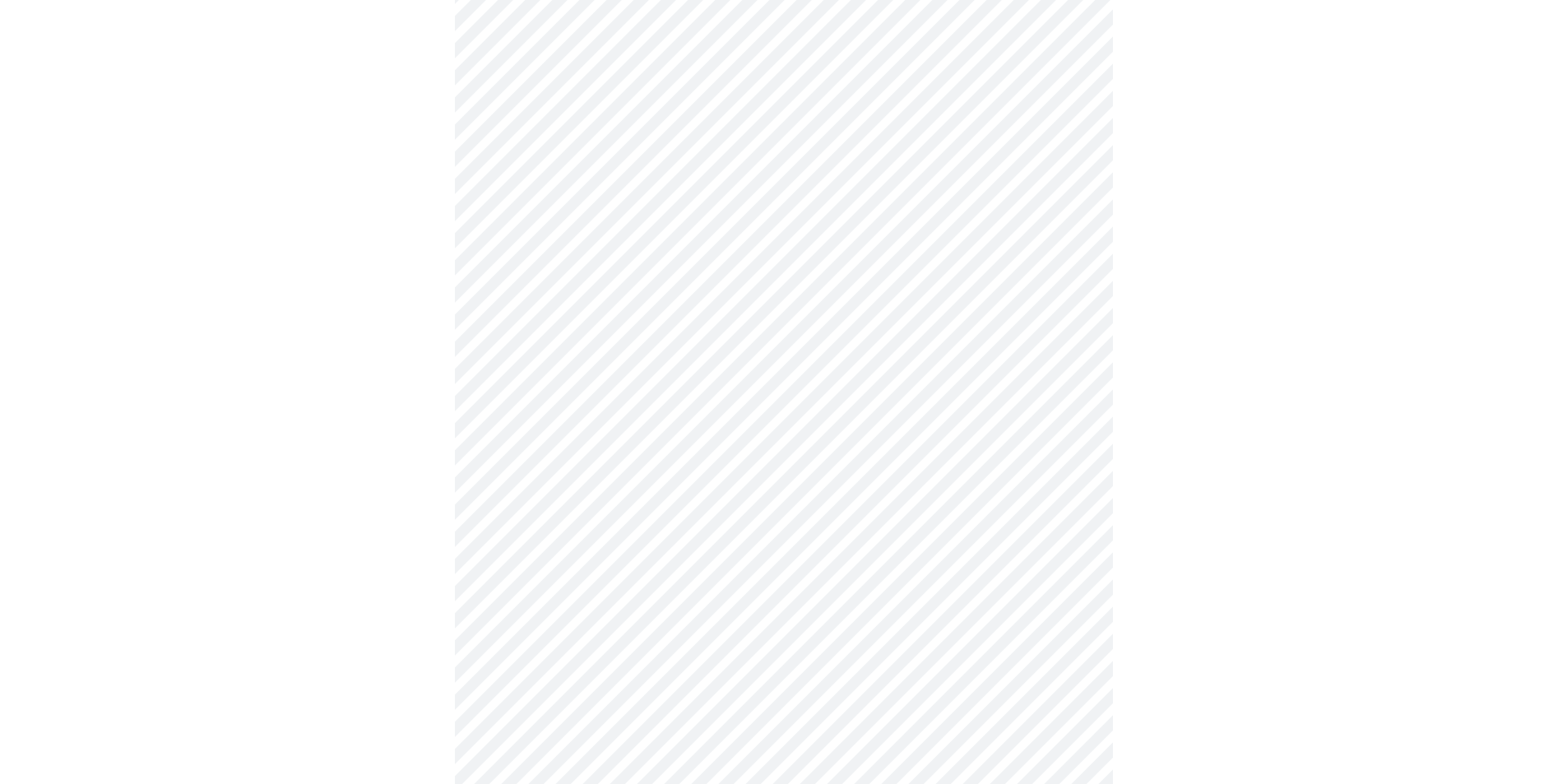
scroll to position [658, 0]
click at [570, 565] on body "MyMenopauseRx Appointments Messaging Labs 1 Uploads Medications Community Refer…" at bounding box center [784, 361] width 1554 height 2026
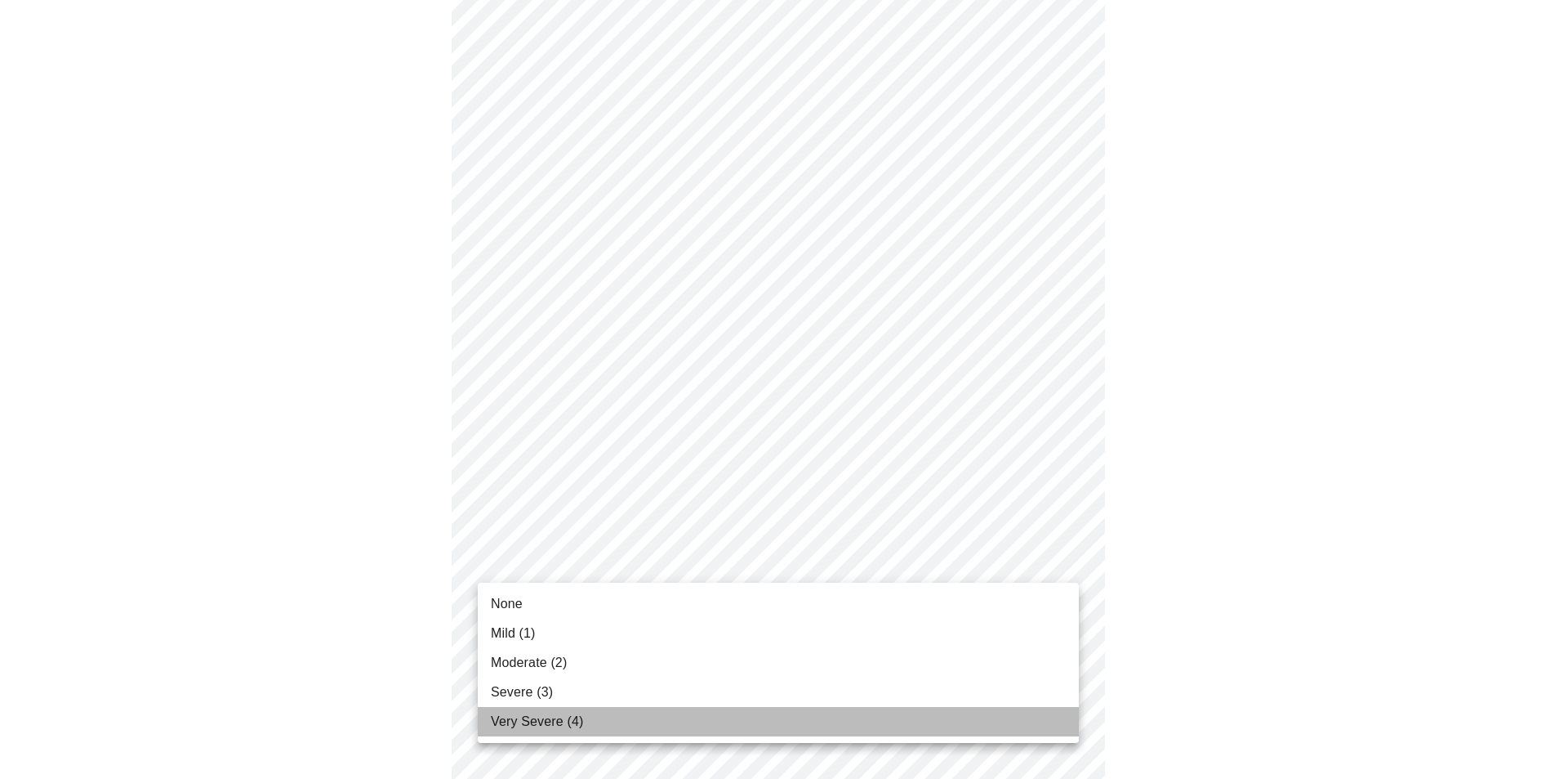
drag, startPoint x: 520, startPoint y: 725, endPoint x: 944, endPoint y: 497, distance: 481.4
click at [523, 725] on span "Very Severe (4)" at bounding box center [537, 721] width 92 height 20
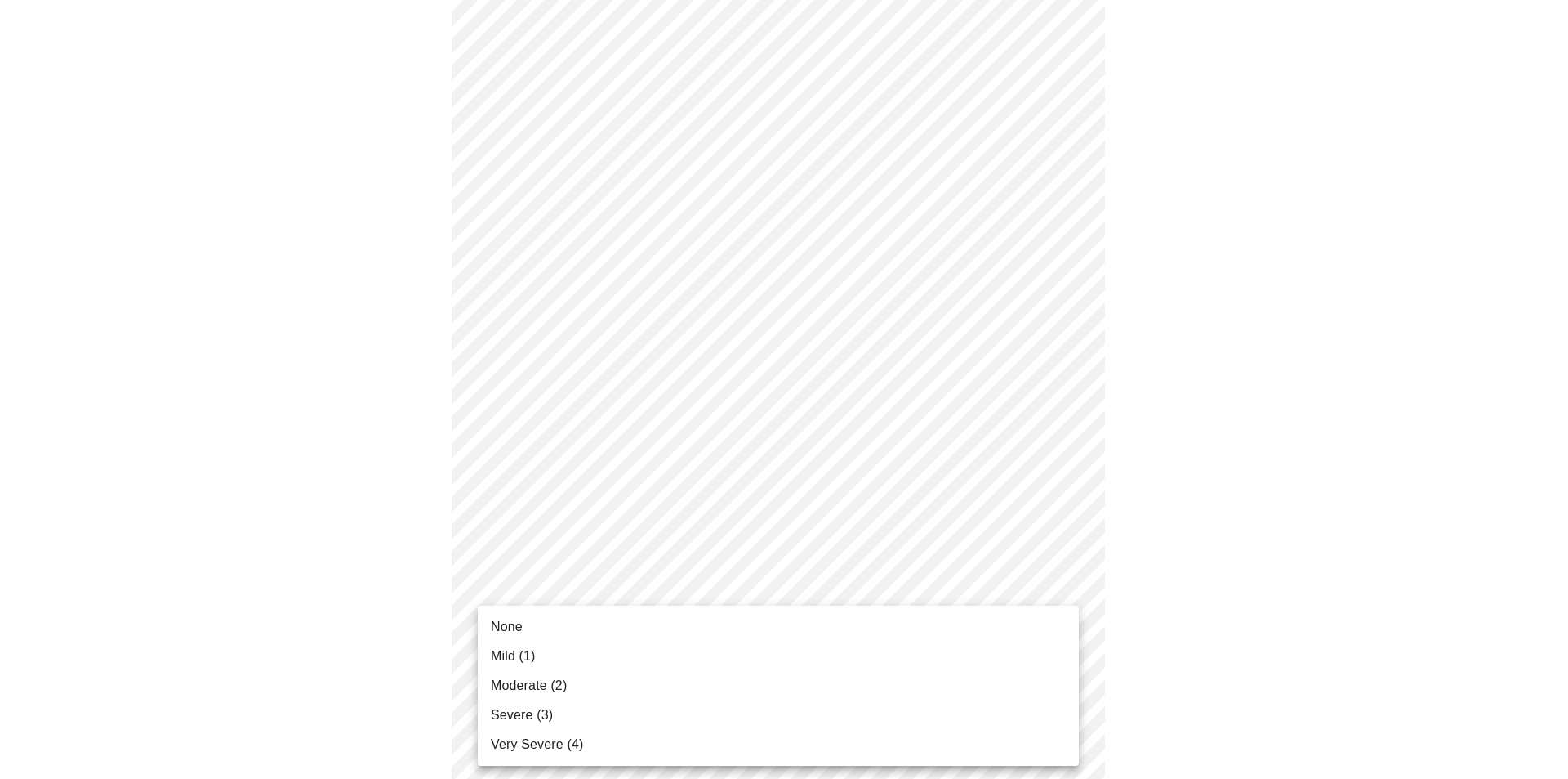
click at [761, 698] on body "MyMenopauseRx Appointments Messaging Labs 1 Uploads Medications Community Refer…" at bounding box center [783, 347] width 1554 height 1990
click at [570, 712] on li "Severe (3)" at bounding box center [778, 715] width 601 height 30
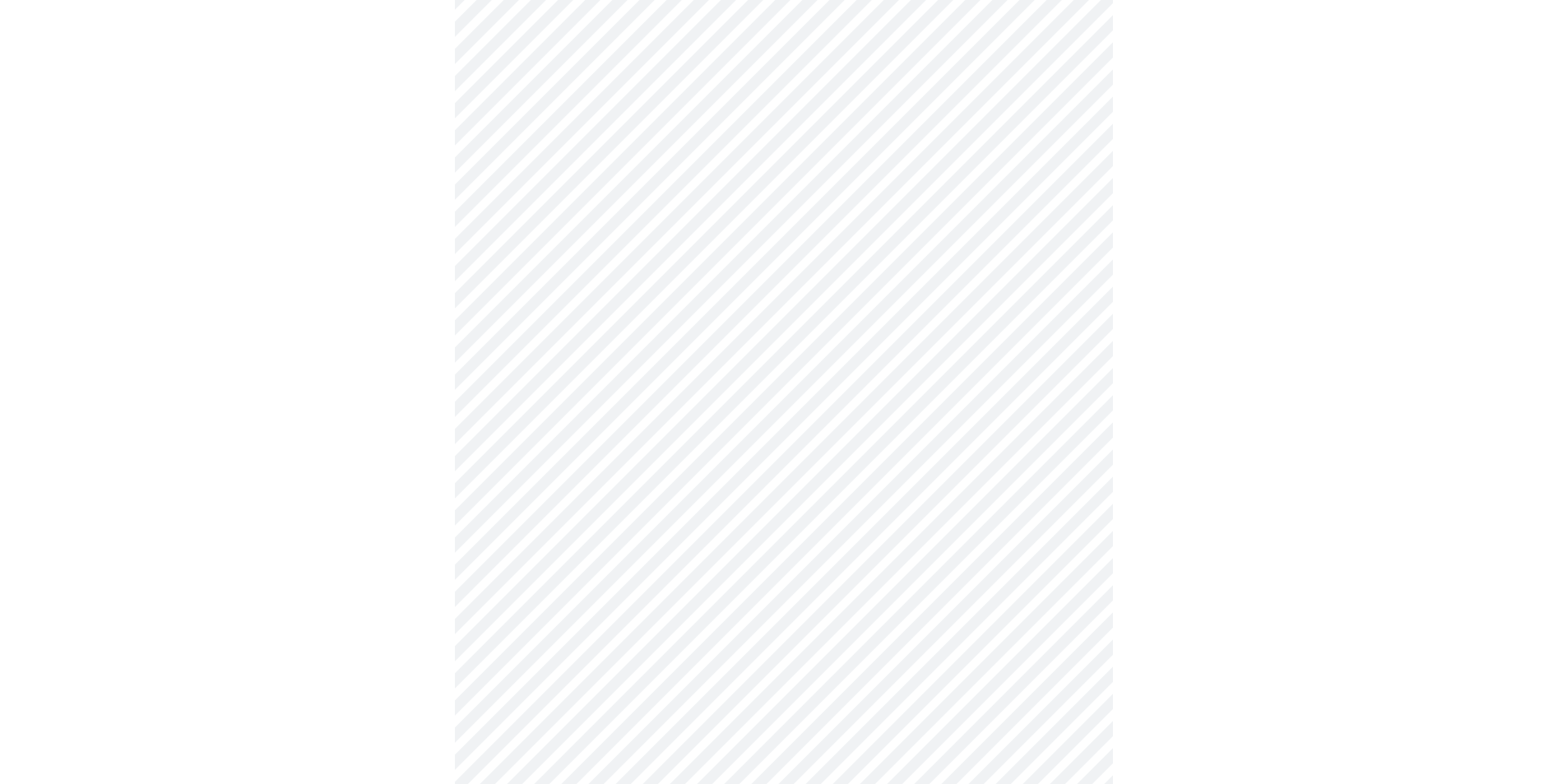
scroll to position [822, 0]
click at [608, 649] on body "MyMenopauseRx Appointments Messaging Labs 1 Uploads Medications Community Refer…" at bounding box center [784, 174] width 1554 height 1980
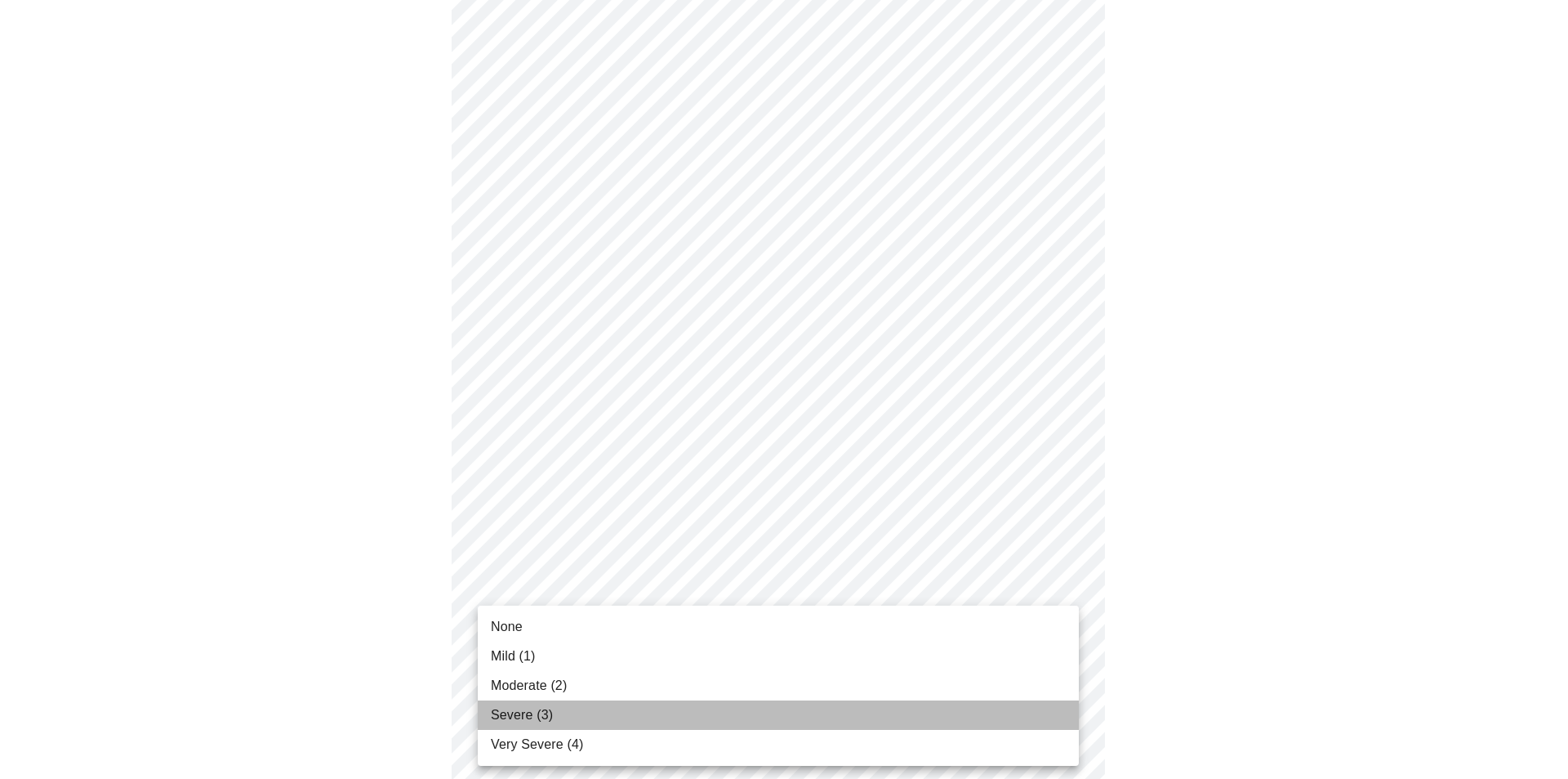
click at [568, 720] on li "Severe (3)" at bounding box center [778, 715] width 601 height 30
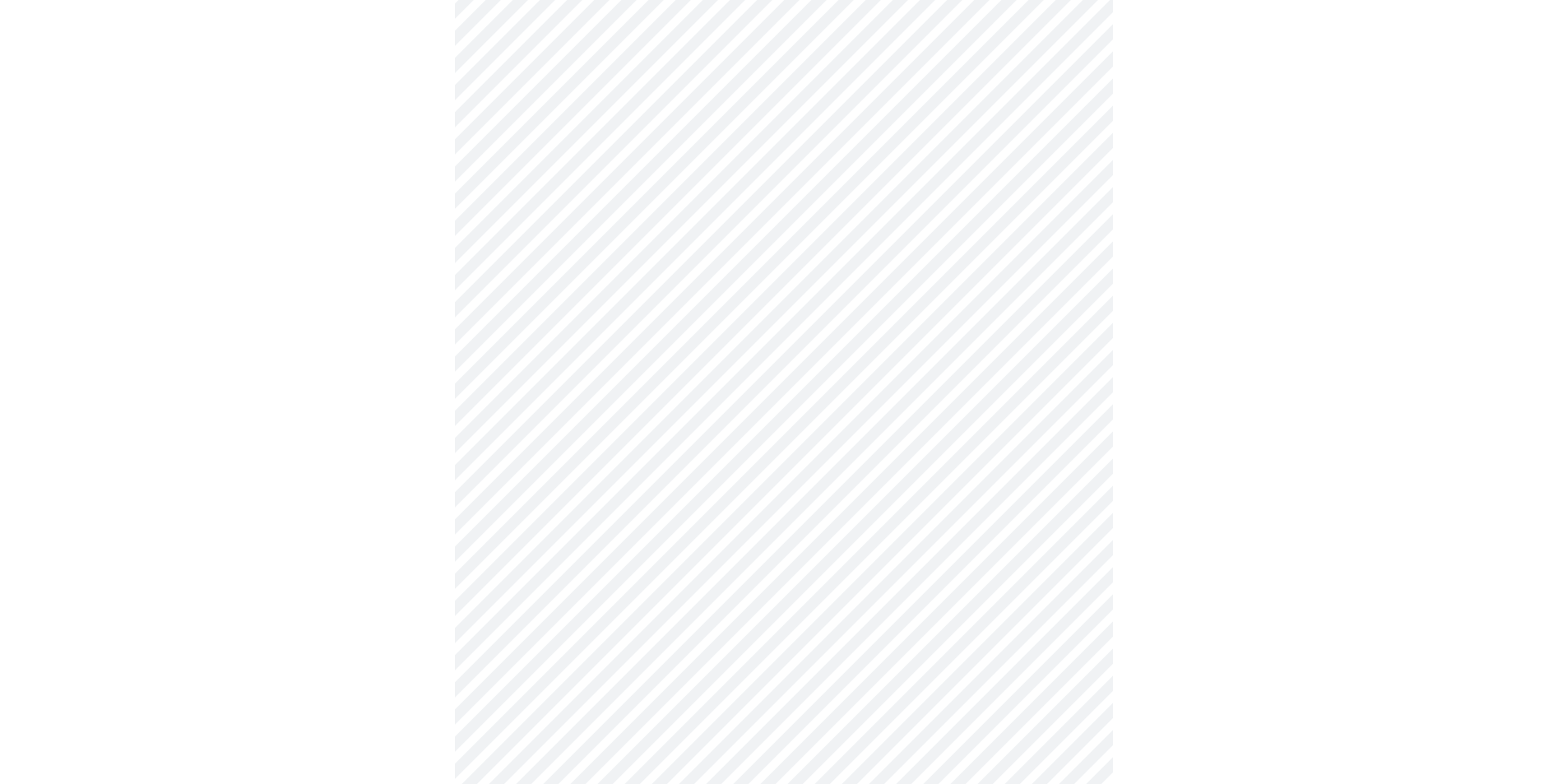
scroll to position [986, 0]
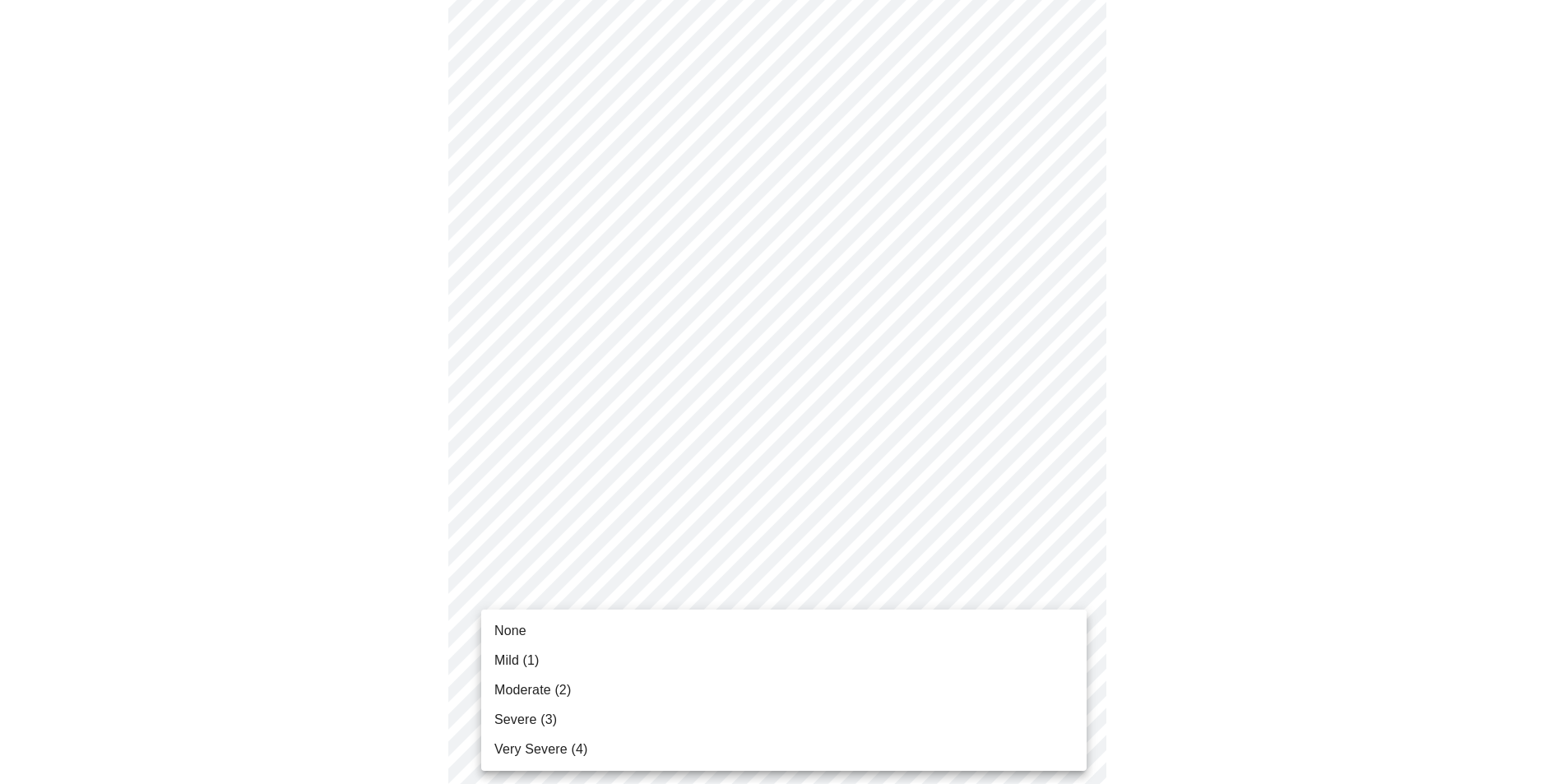
click at [524, 686] on span "Moderate (2)" at bounding box center [533, 690] width 76 height 20
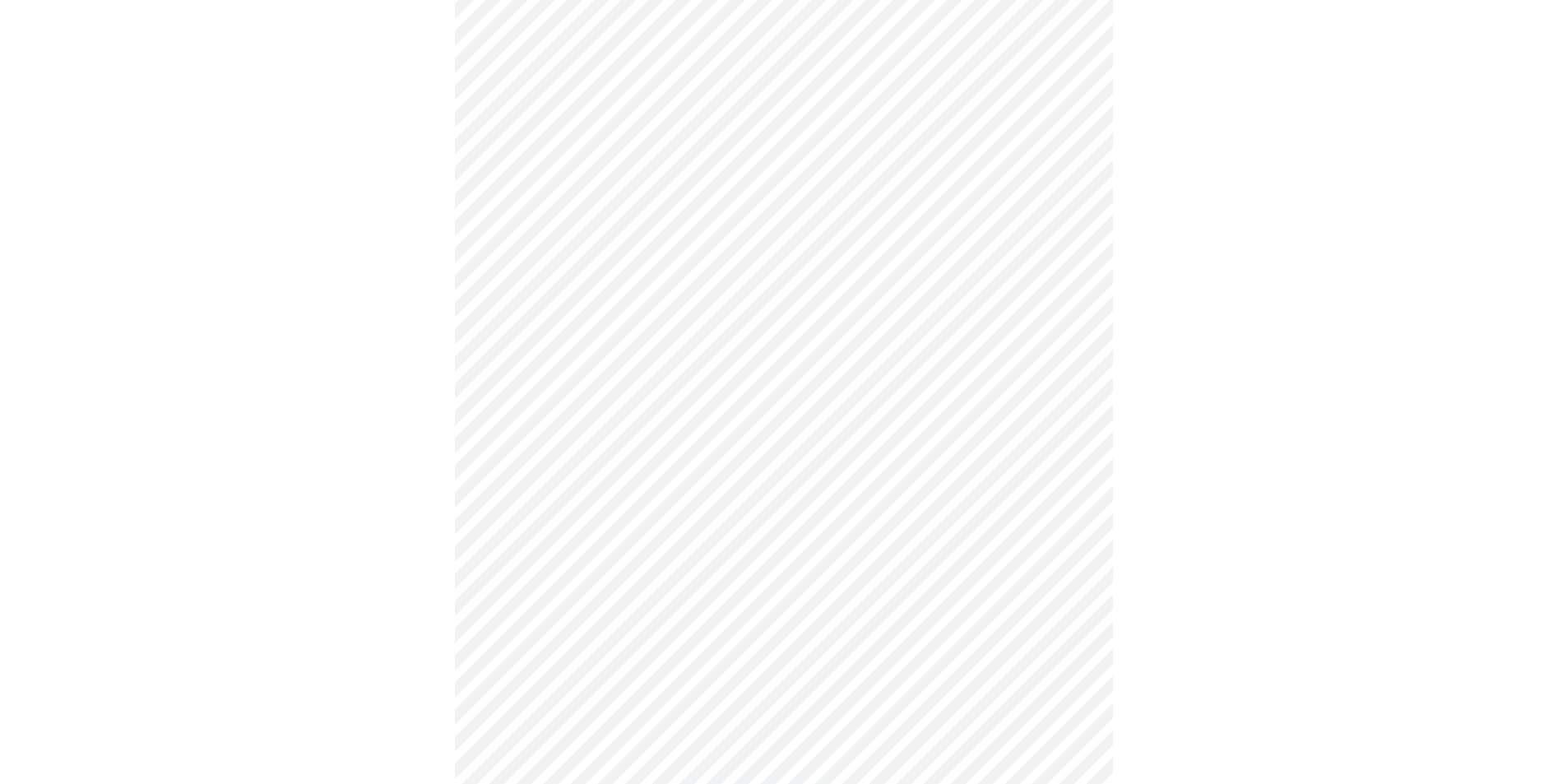
scroll to position [328, 0]
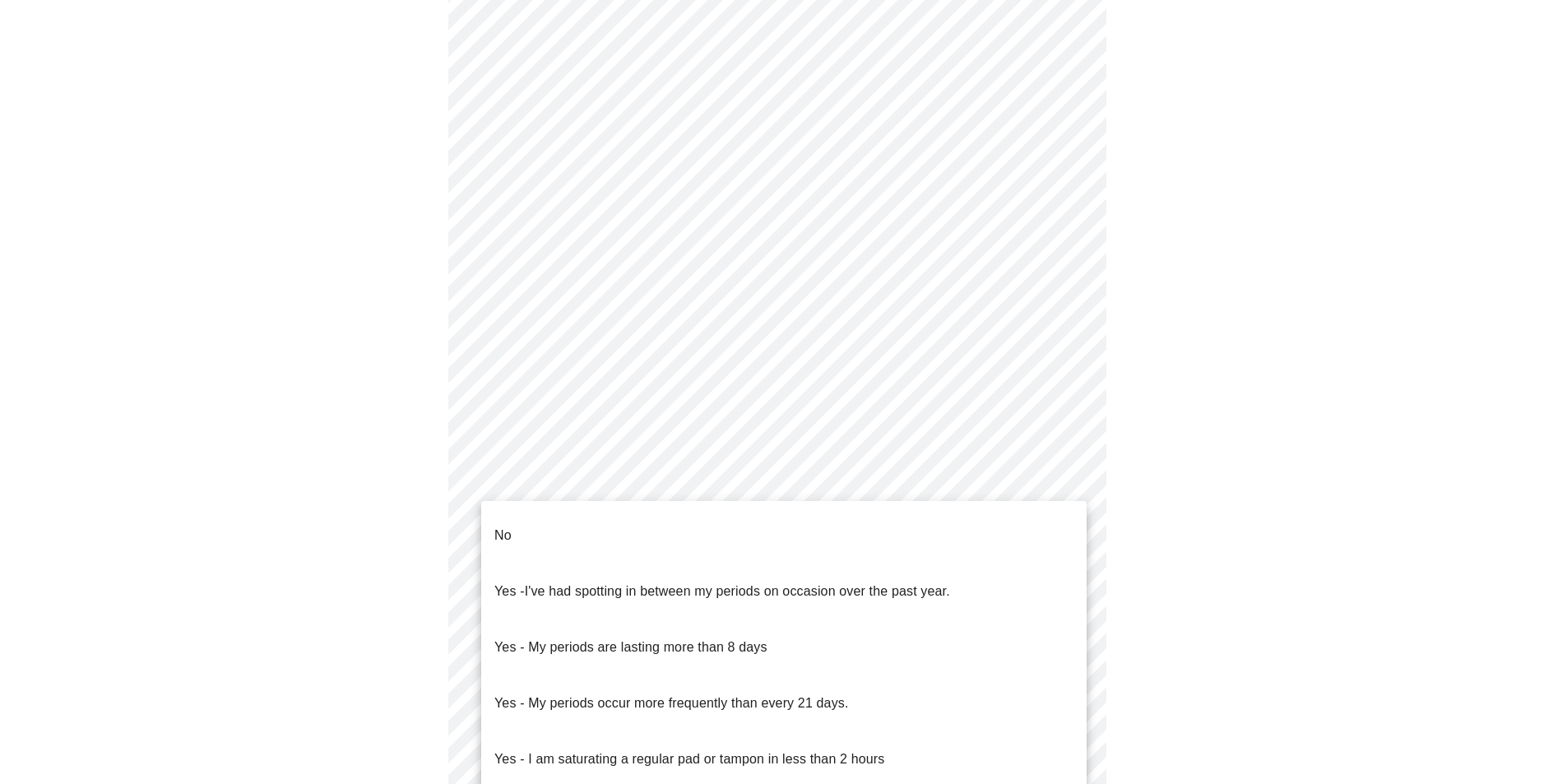
click at [686, 687] on body "MyMenopauseRx Appointments Messaging Labs 1 Uploads Medications Community Refer…" at bounding box center [784, 489] width 1554 height 1623
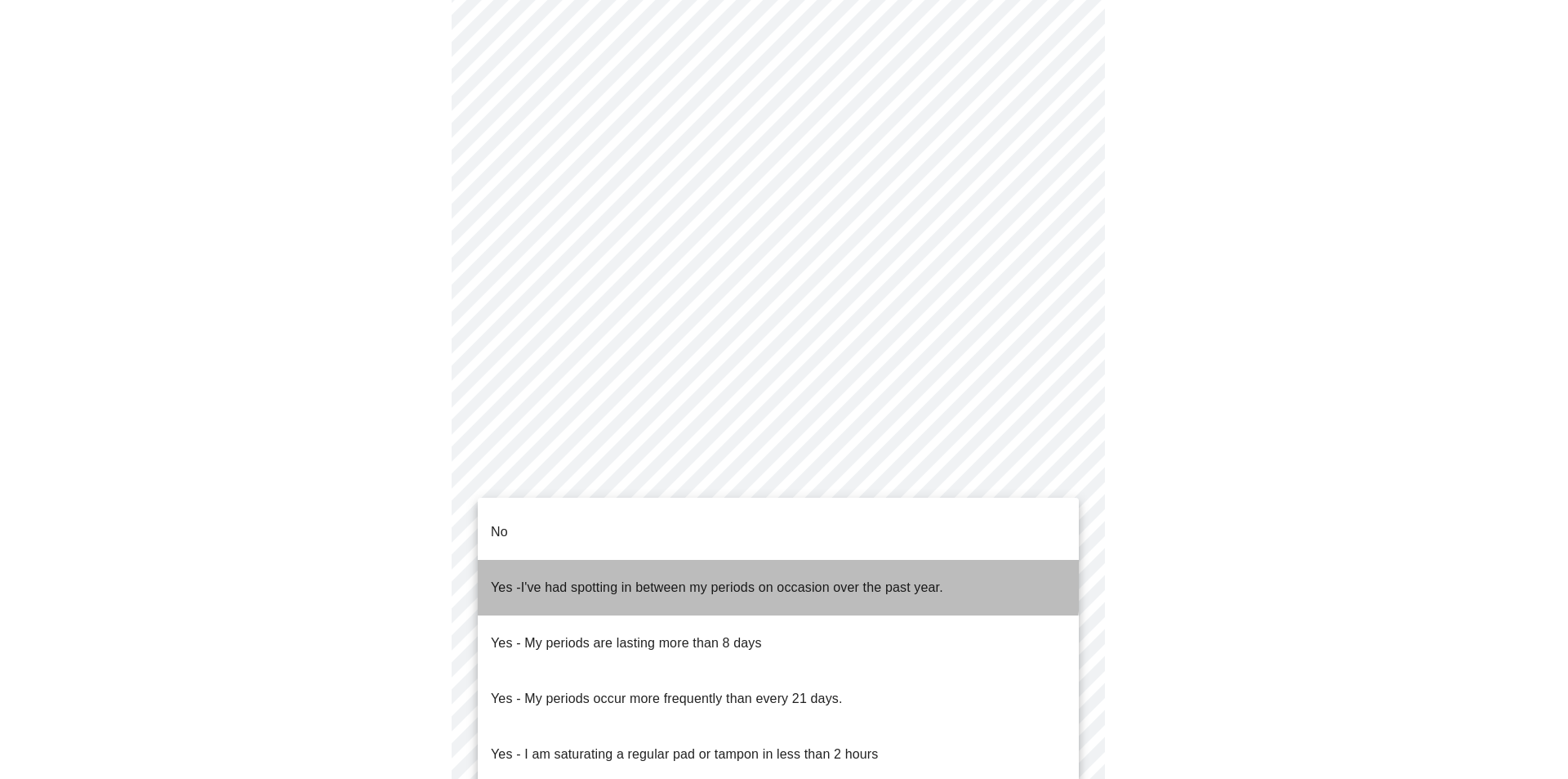
click at [676, 580] on span "I've had spotting in between my periods on occasion over the past year." at bounding box center [732, 586] width 422 height 14
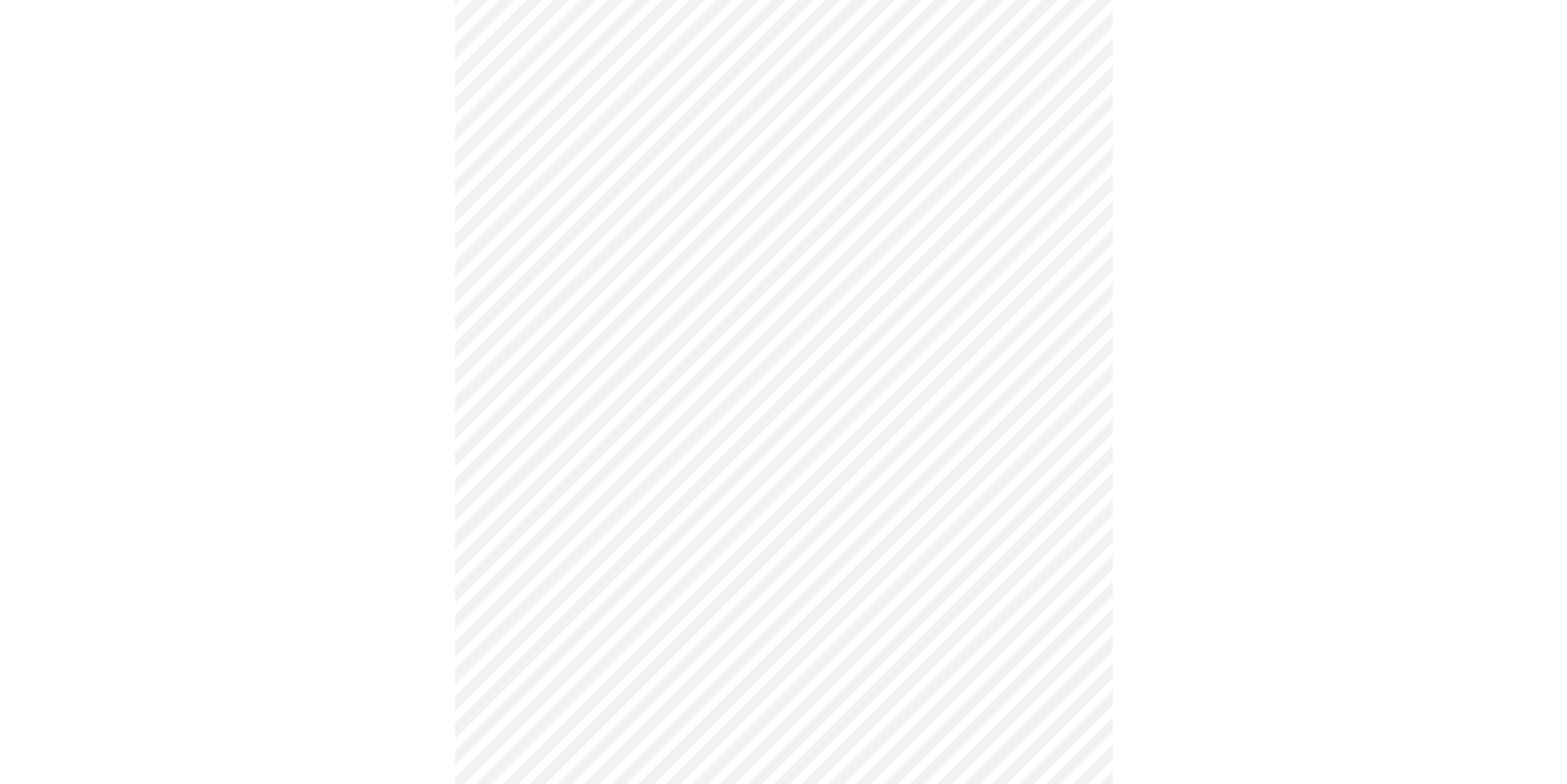
scroll to position [658, 0]
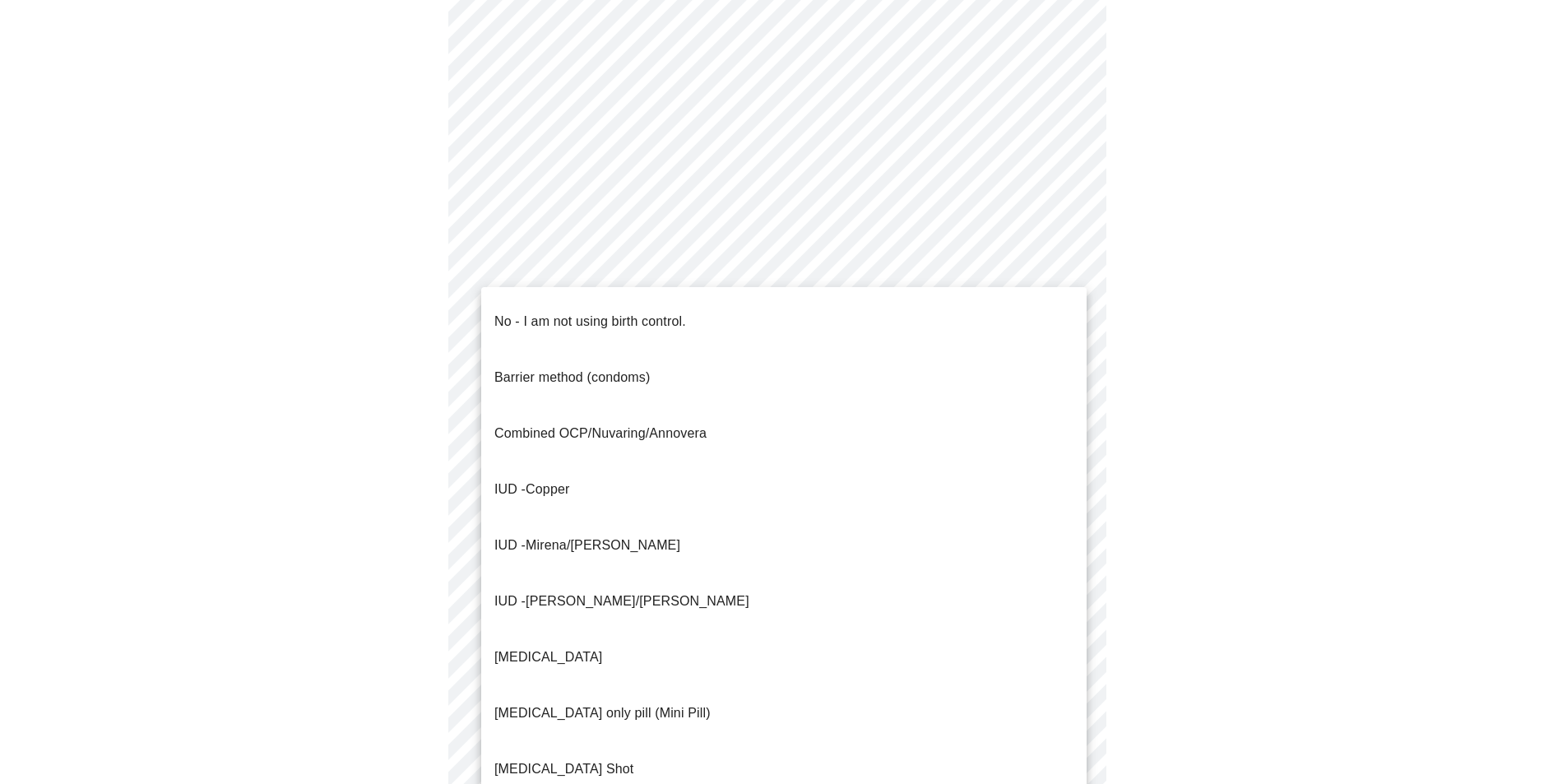
click at [695, 470] on body "MyMenopauseRx Appointments Messaging Labs 1 Uploads Medications Community Refer…" at bounding box center [784, 155] width 1554 height 1613
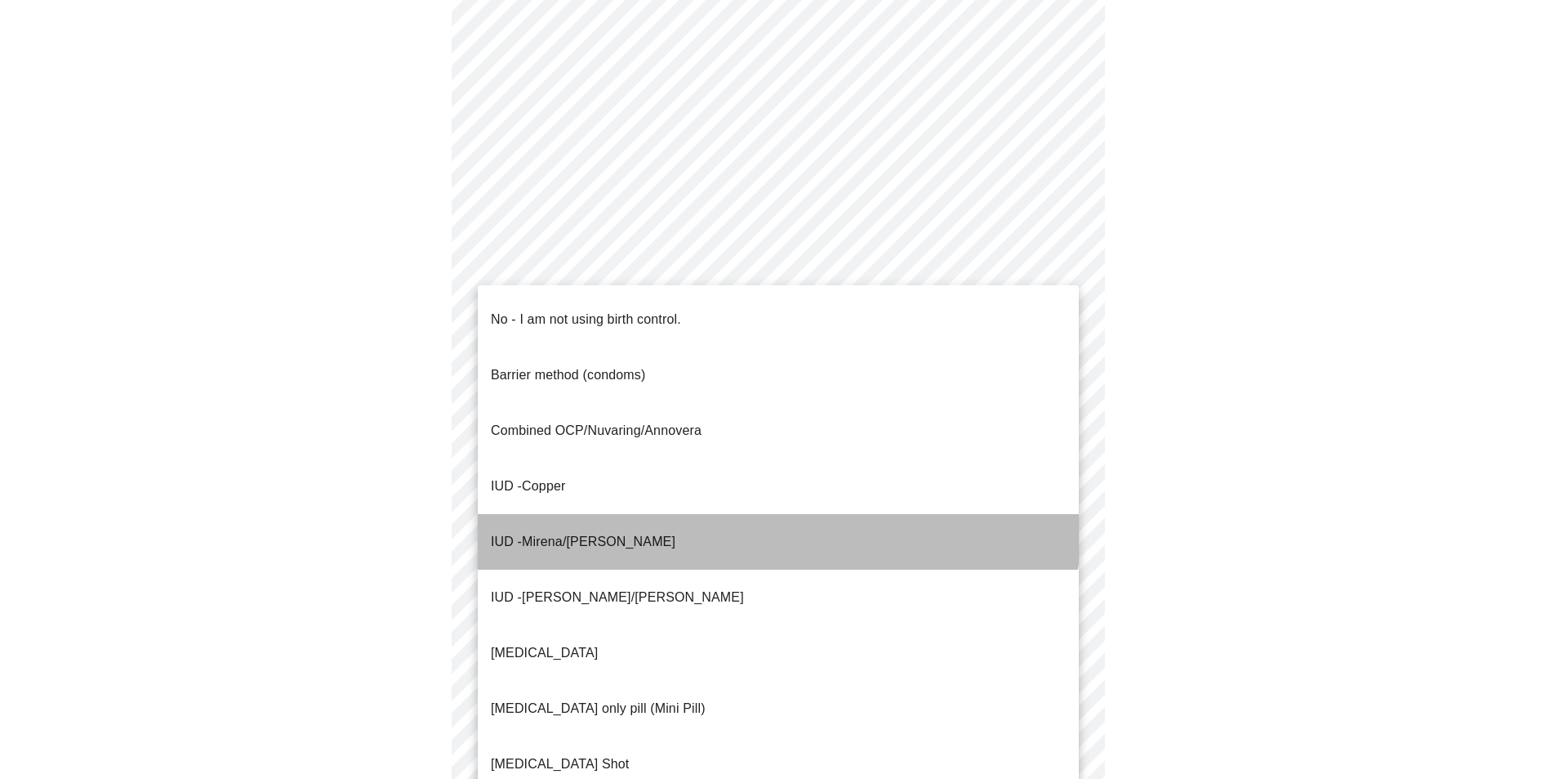
click at [689, 514] on li "IUD - Mirena/[PERSON_NAME]" at bounding box center [778, 542] width 601 height 56
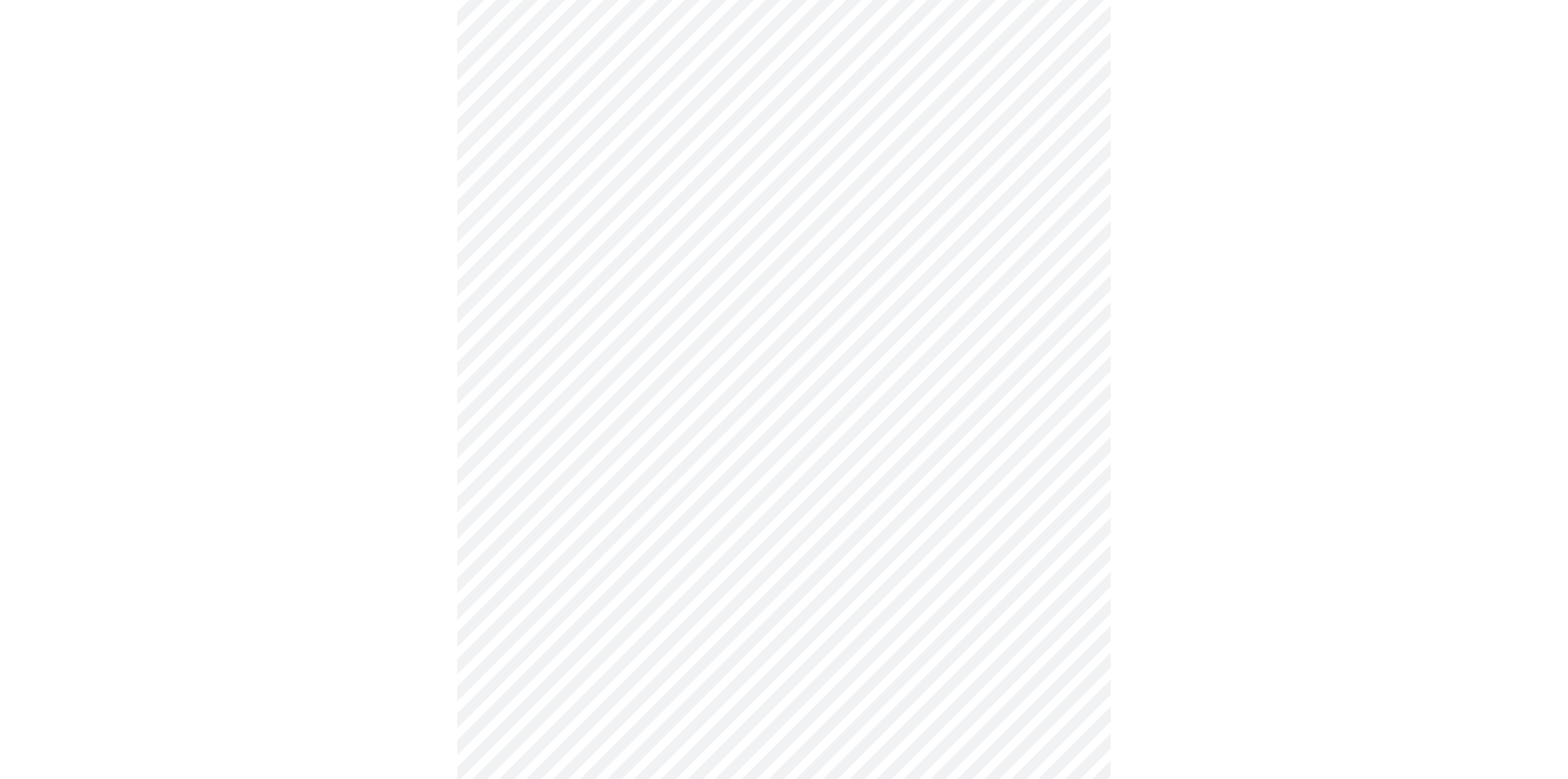
click at [625, 578] on body "MyMenopauseRx Appointments Messaging Labs 1 Uploads Medications Community Refer…" at bounding box center [783, 149] width 1554 height 1593
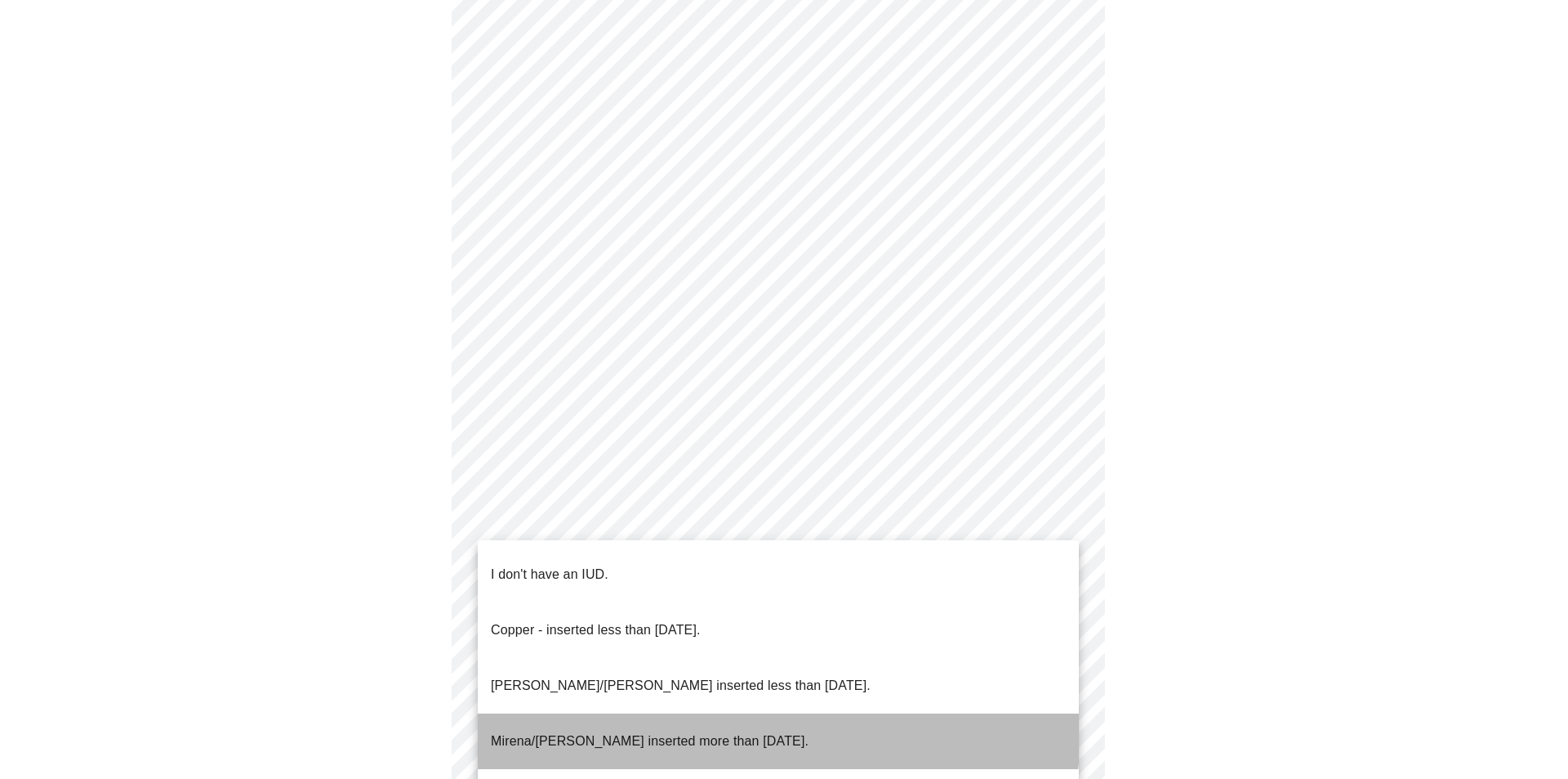
click at [630, 713] on li "Mirena/[PERSON_NAME] inserted more than [DATE]." at bounding box center [778, 741] width 601 height 56
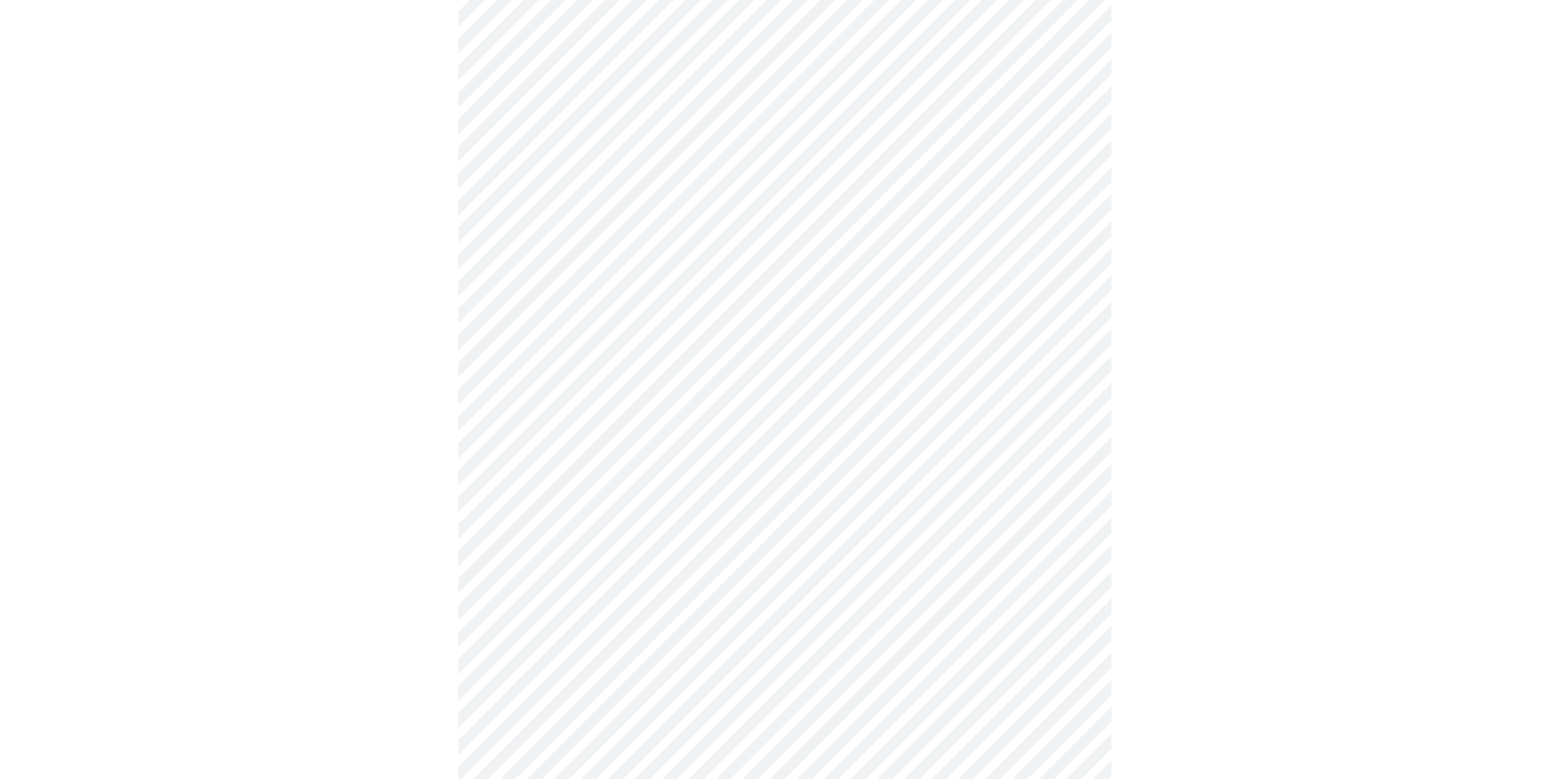
scroll to position [805, 0]
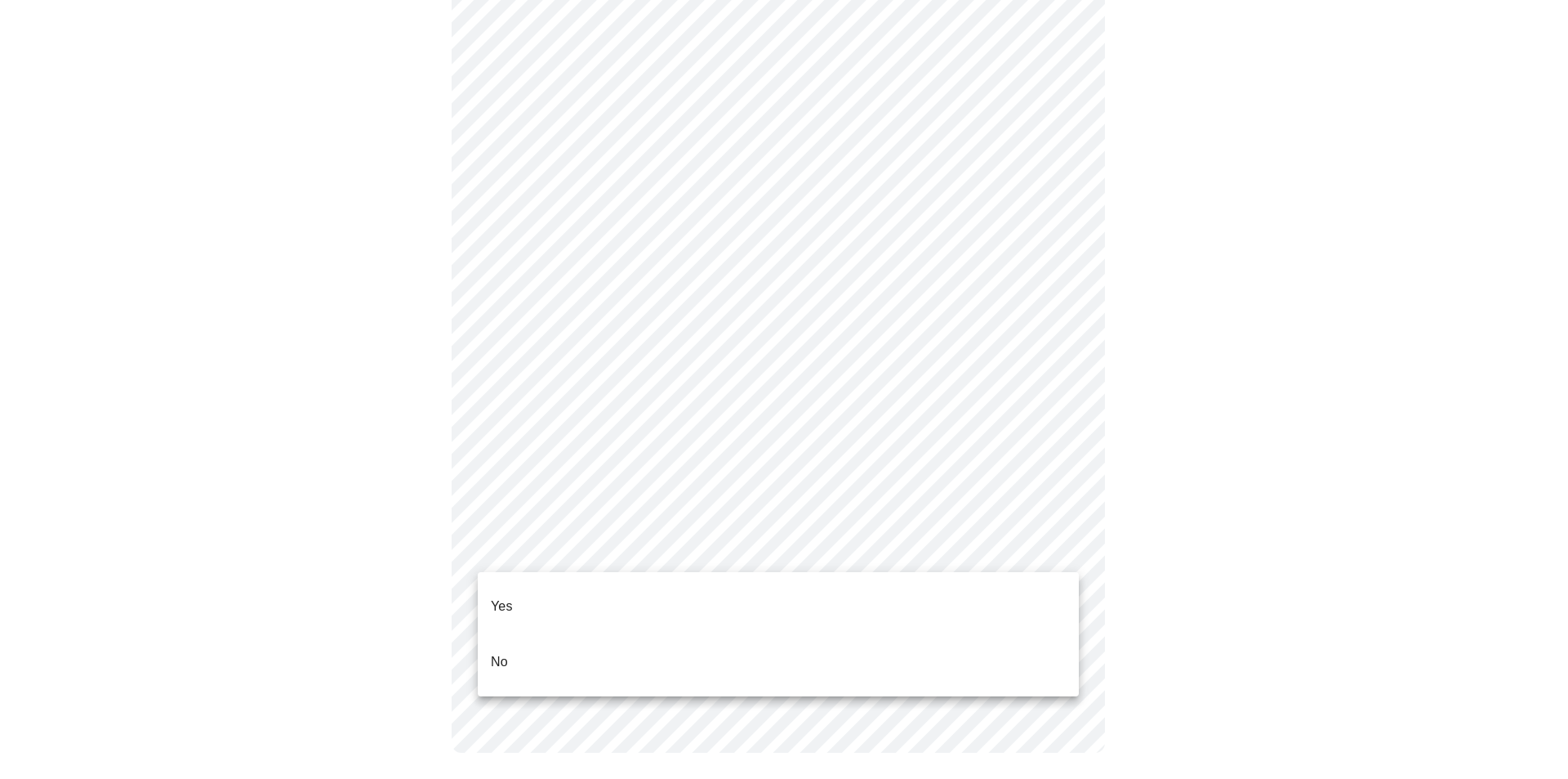
click at [602, 579] on ul "Yes No" at bounding box center [778, 634] width 601 height 124
click at [597, 590] on li "Yes" at bounding box center [778, 607] width 601 height 56
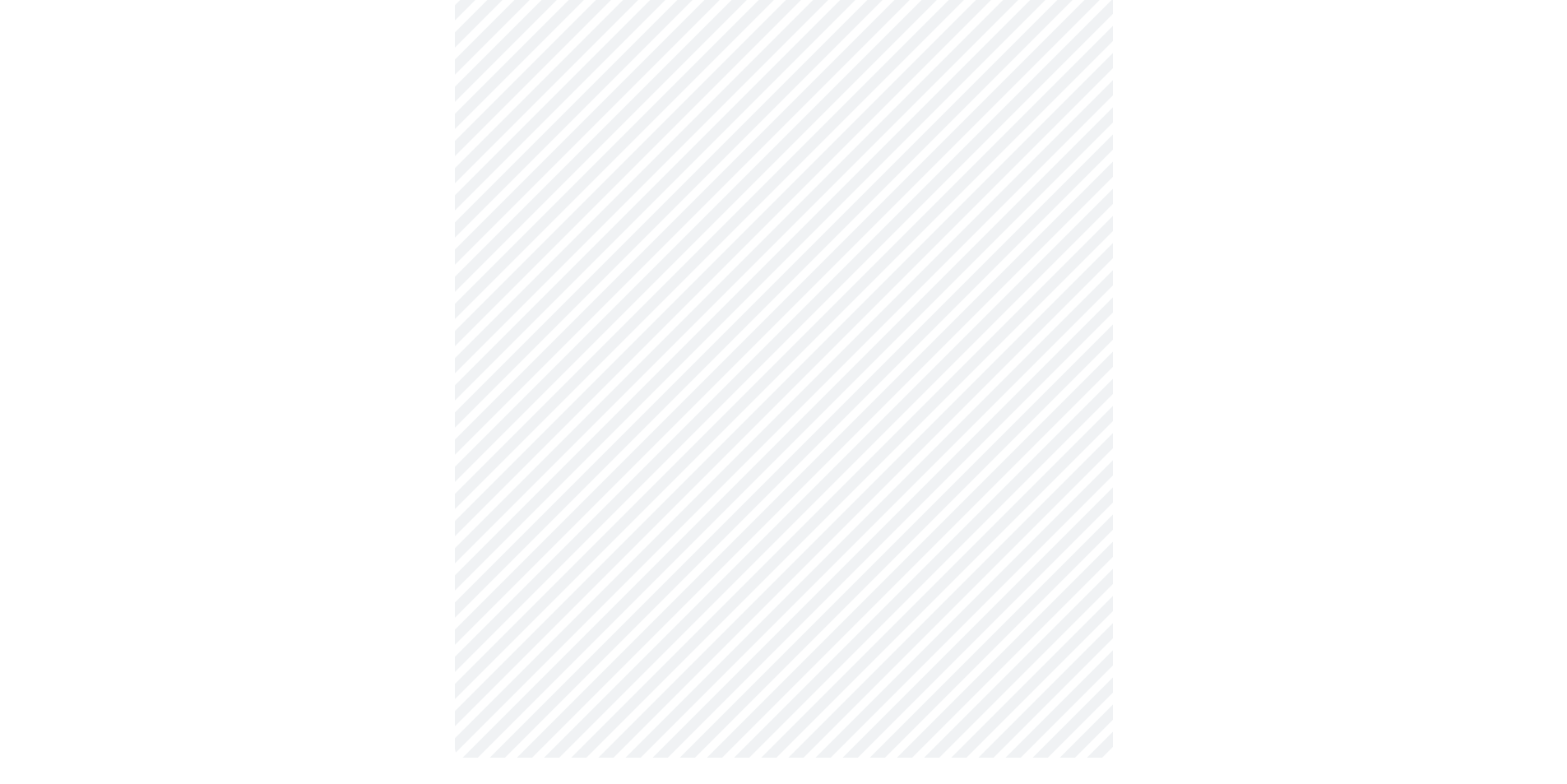
scroll to position [0, 0]
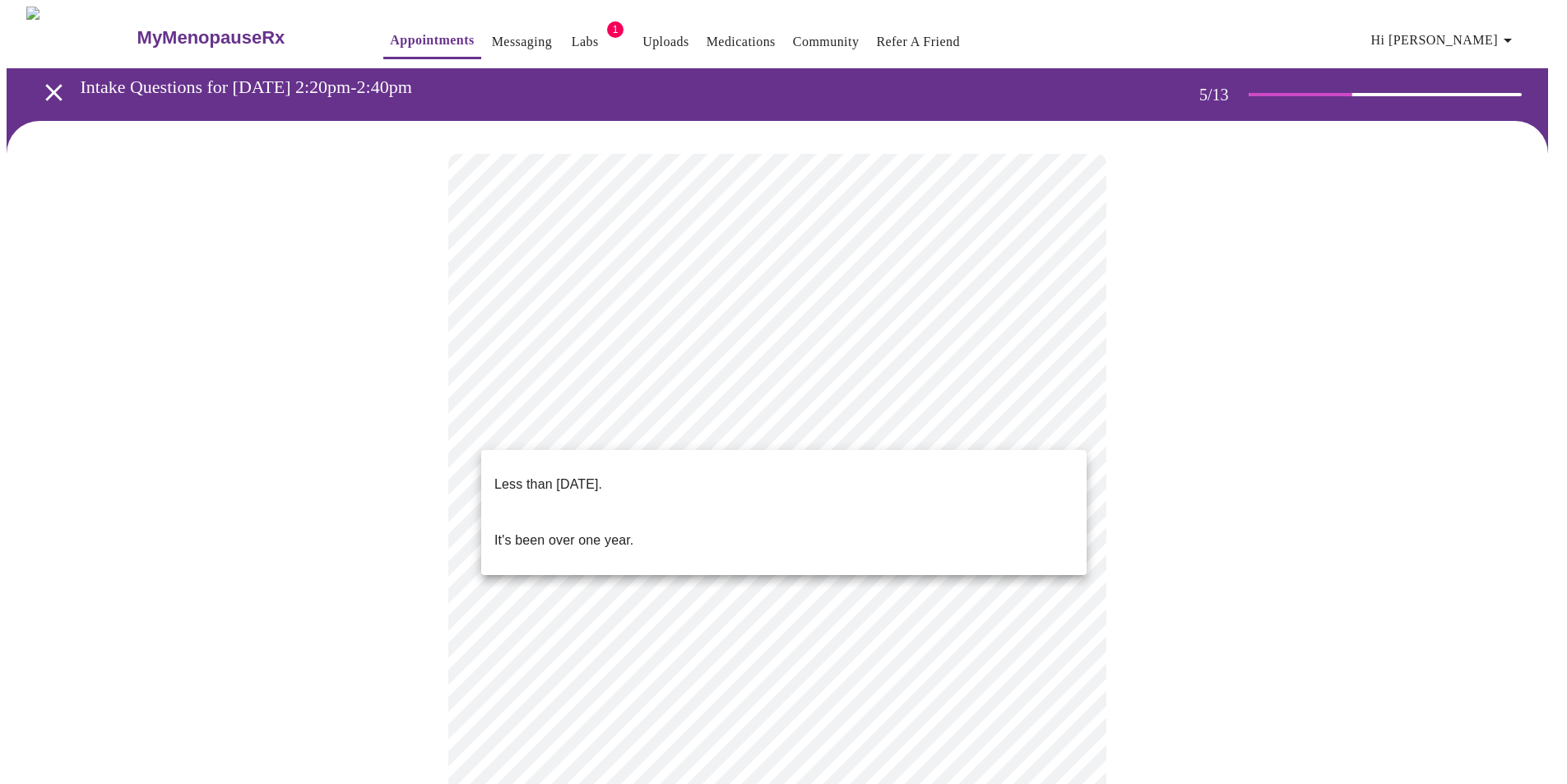
click at [843, 433] on body "MyMenopauseRx Appointments Messaging Labs 1 Uploads Medications Community Refer…" at bounding box center [784, 619] width 1554 height 1225
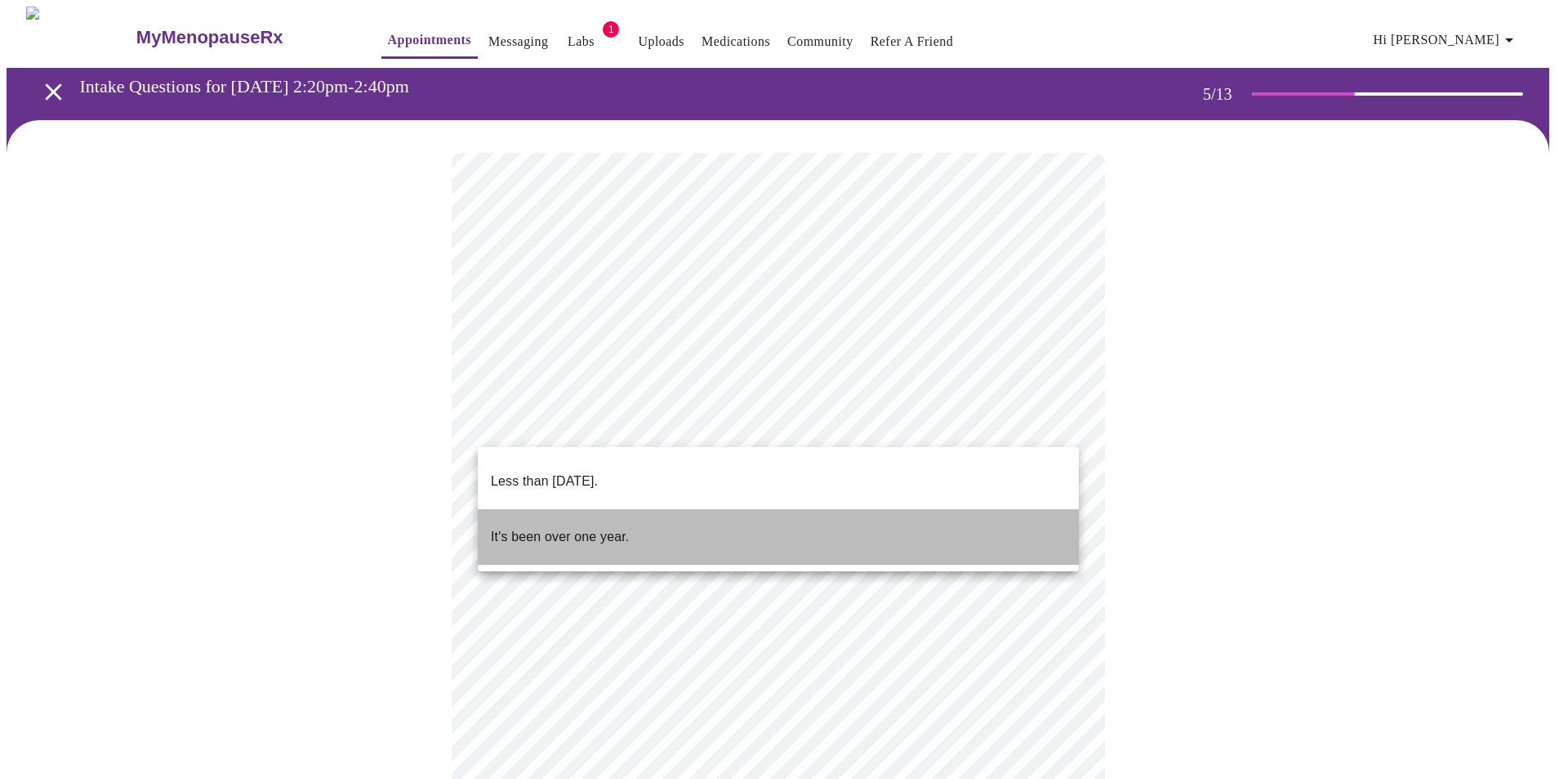
click at [594, 527] on p "It's been over one year." at bounding box center [560, 536] width 138 height 20
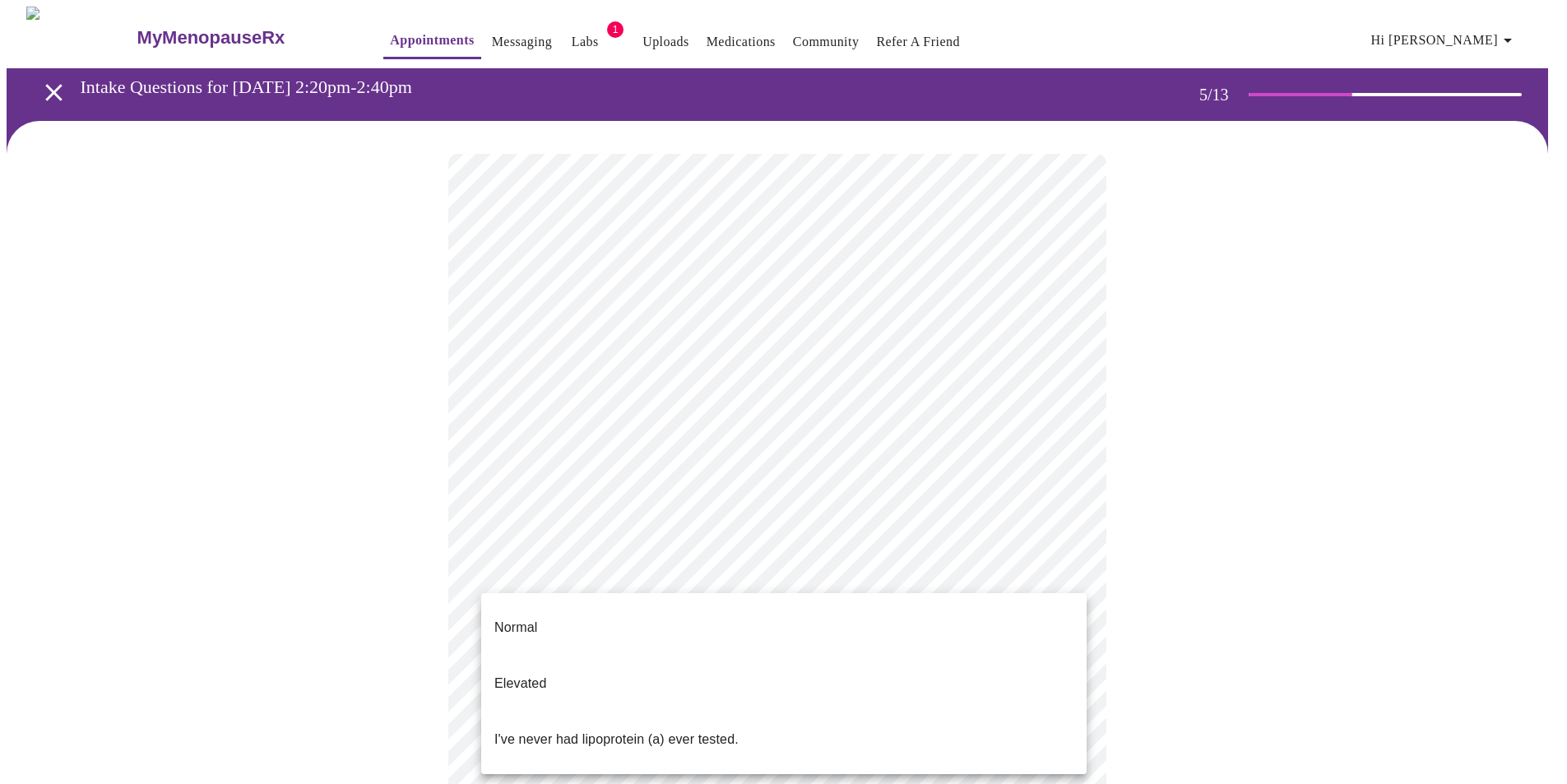
click at [639, 583] on body "MyMenopauseRx Appointments Messaging Labs 1 Uploads Medications Community Refer…" at bounding box center [784, 613] width 1554 height 1215
click at [505, 624] on span "Normal" at bounding box center [516, 627] width 43 height 46
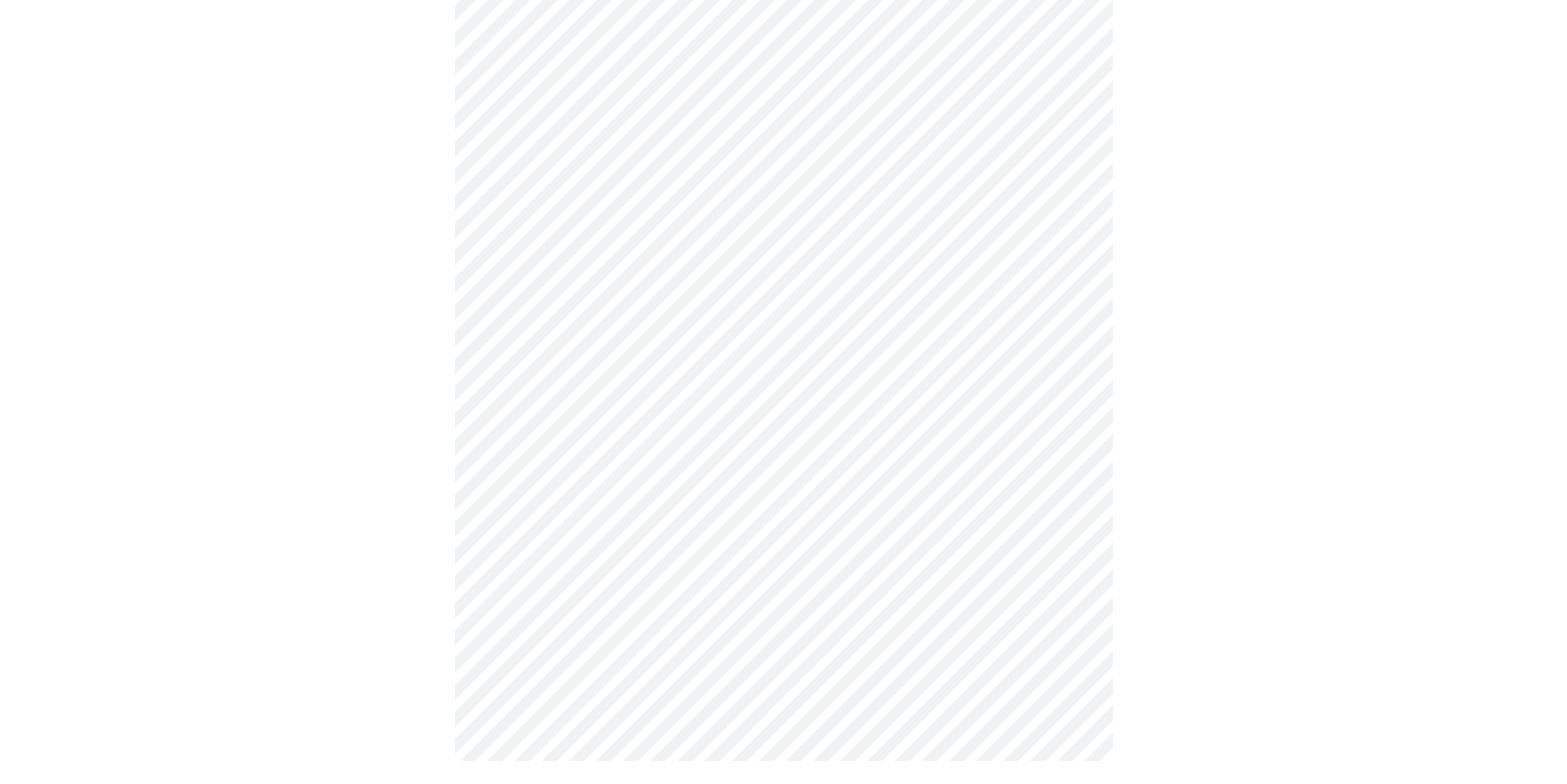
scroll to position [423, 0]
click at [407, 573] on div at bounding box center [784, 243] width 1554 height 1092
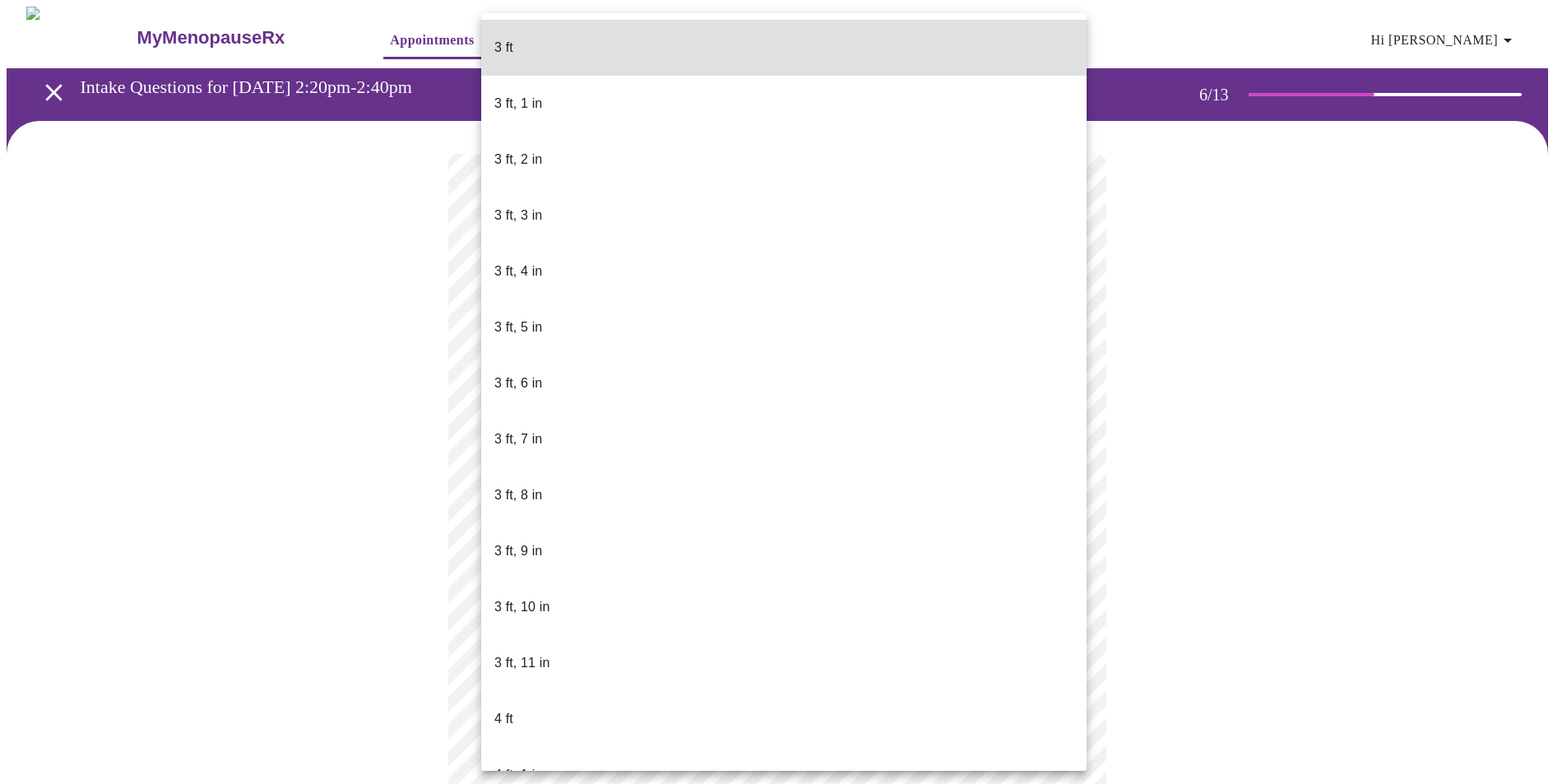
click at [557, 453] on body "MyMenopauseRx Appointments Messaging Labs 1 Uploads Medications Community Refer…" at bounding box center [784, 434] width 1554 height 855
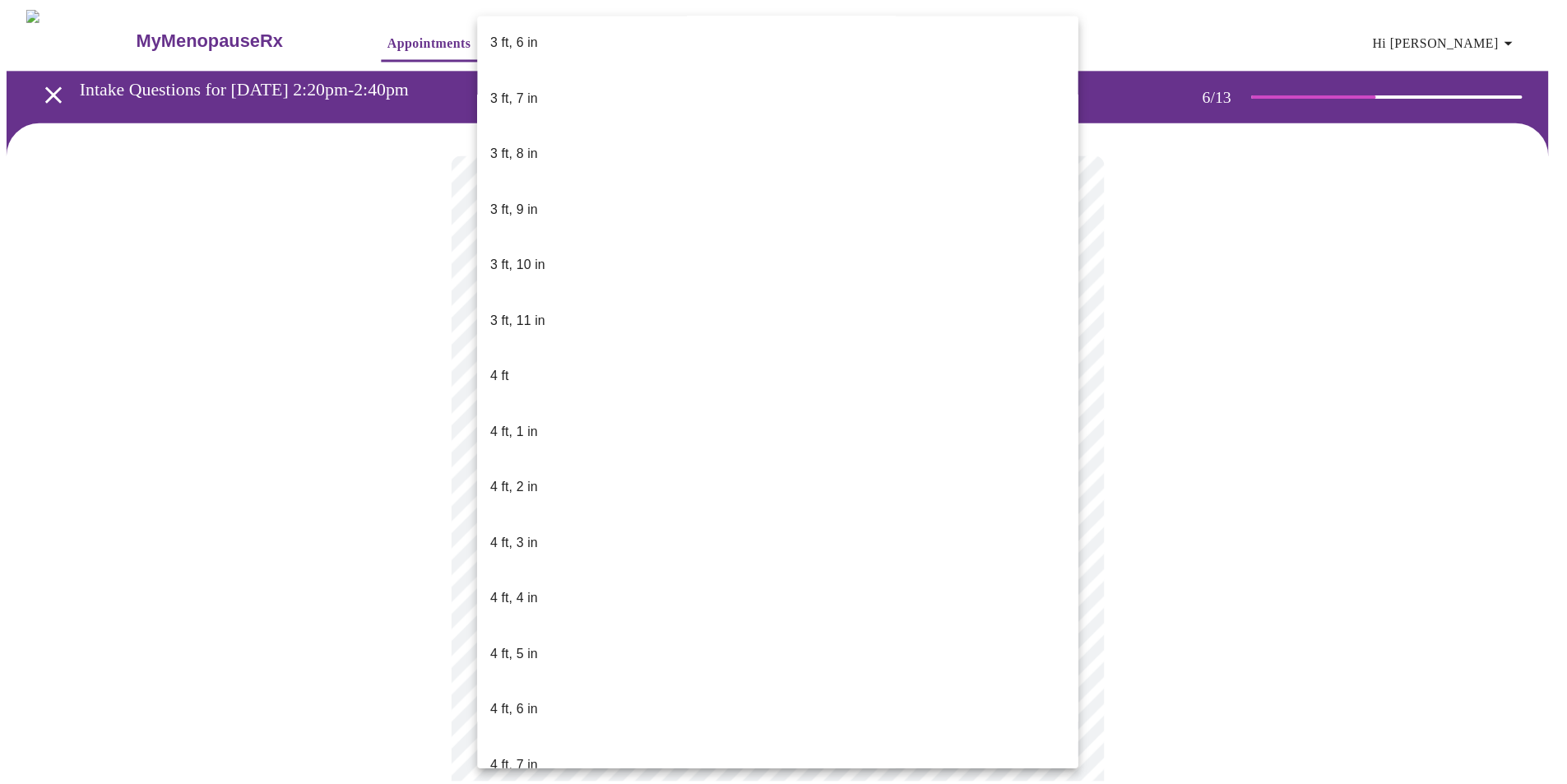
scroll to position [411, 0]
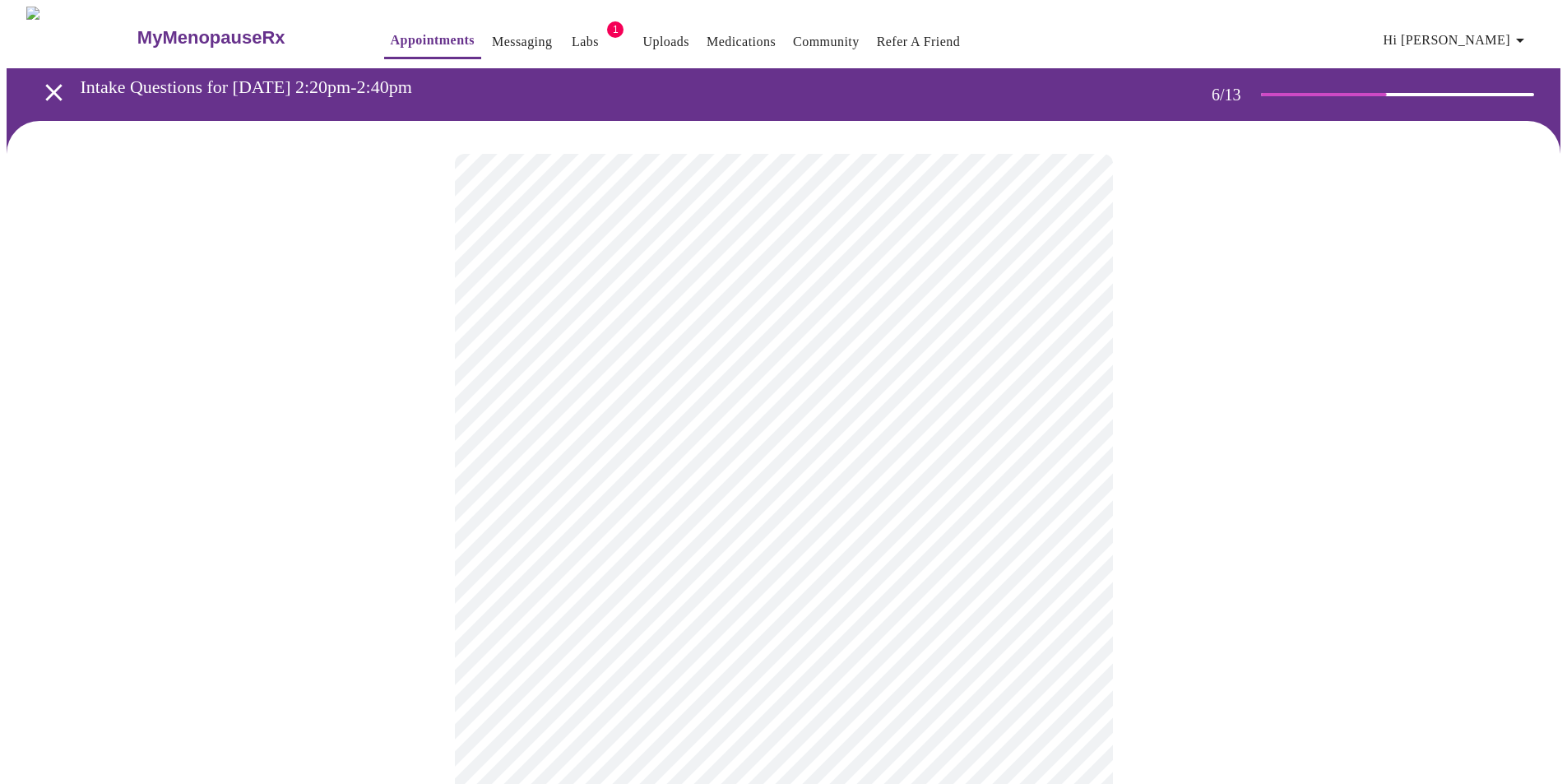
click at [1285, 602] on div at bounding box center [784, 497] width 1554 height 754
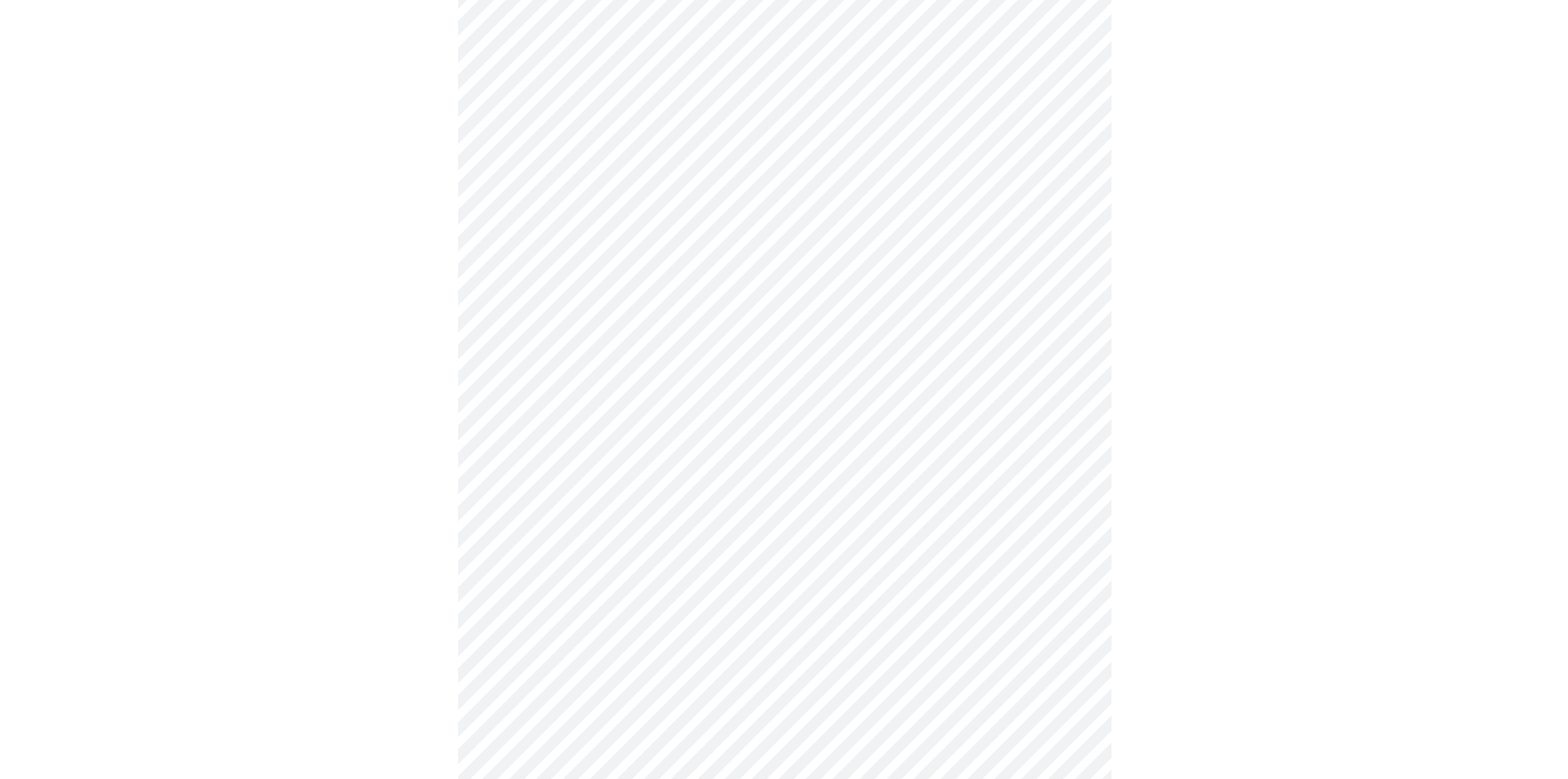
scroll to position [4426, 0]
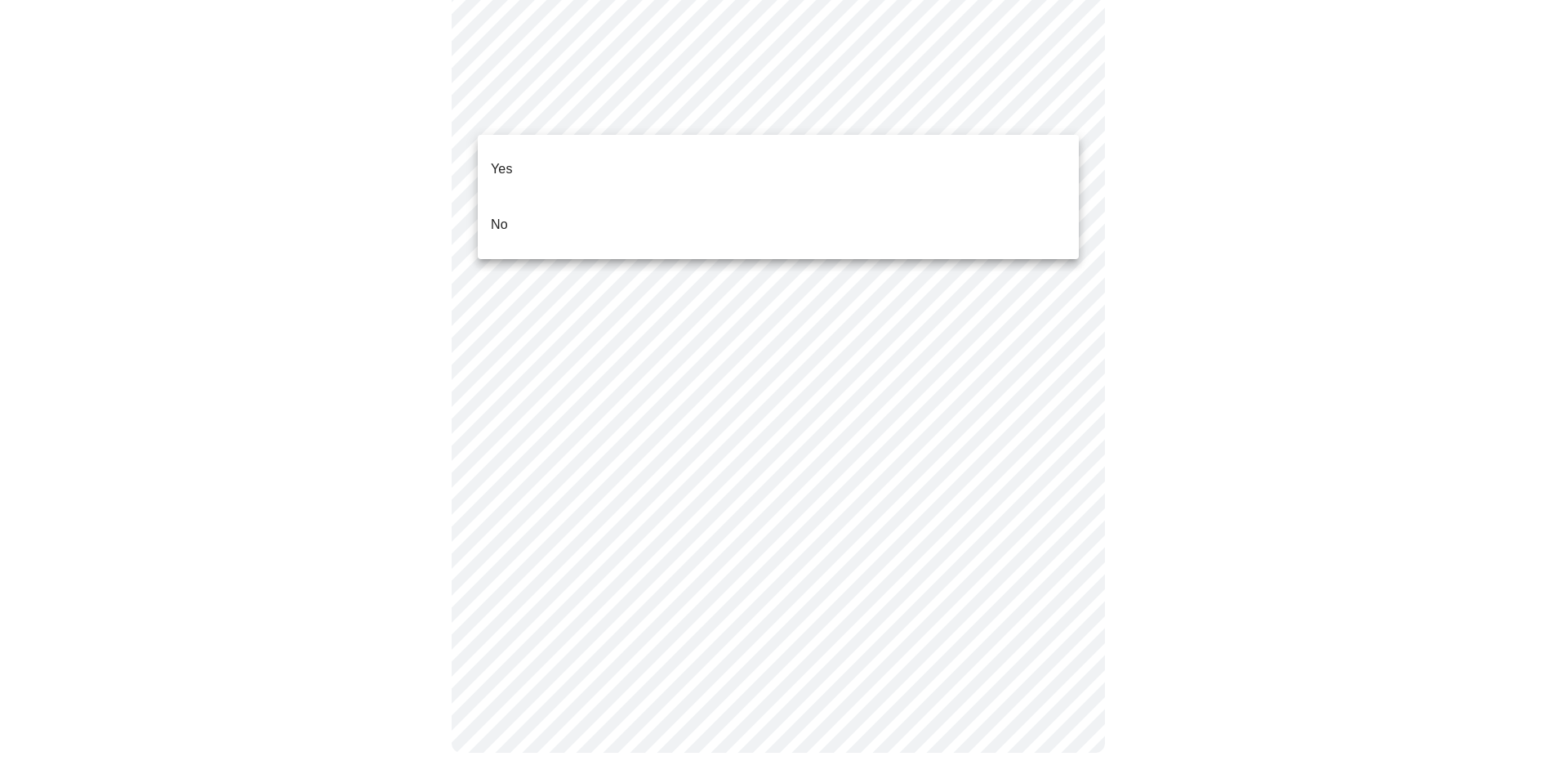
click at [588, 206] on li "No" at bounding box center [778, 225] width 601 height 56
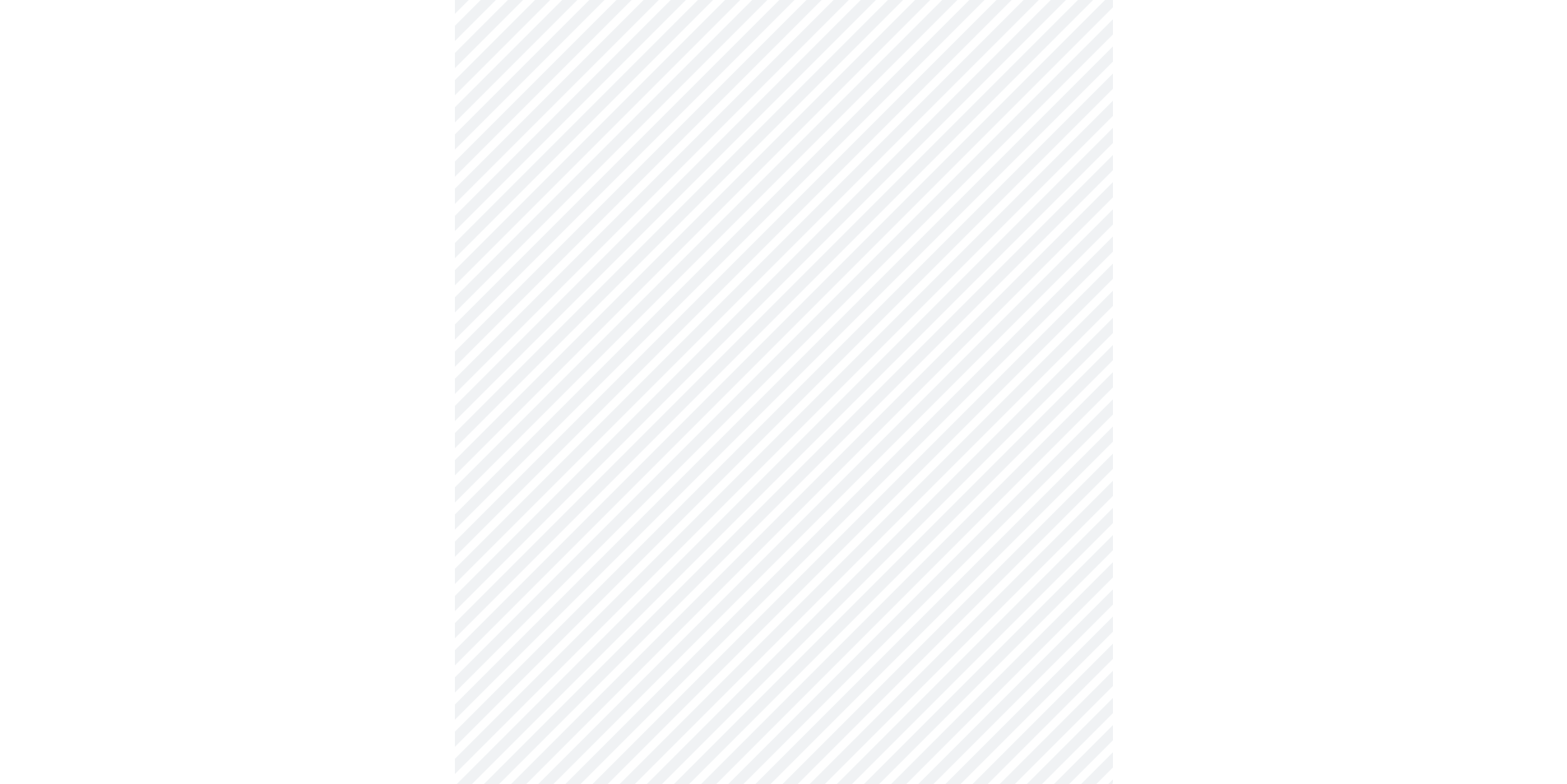
scroll to position [514, 0]
